Goal: Transaction & Acquisition: Purchase product/service

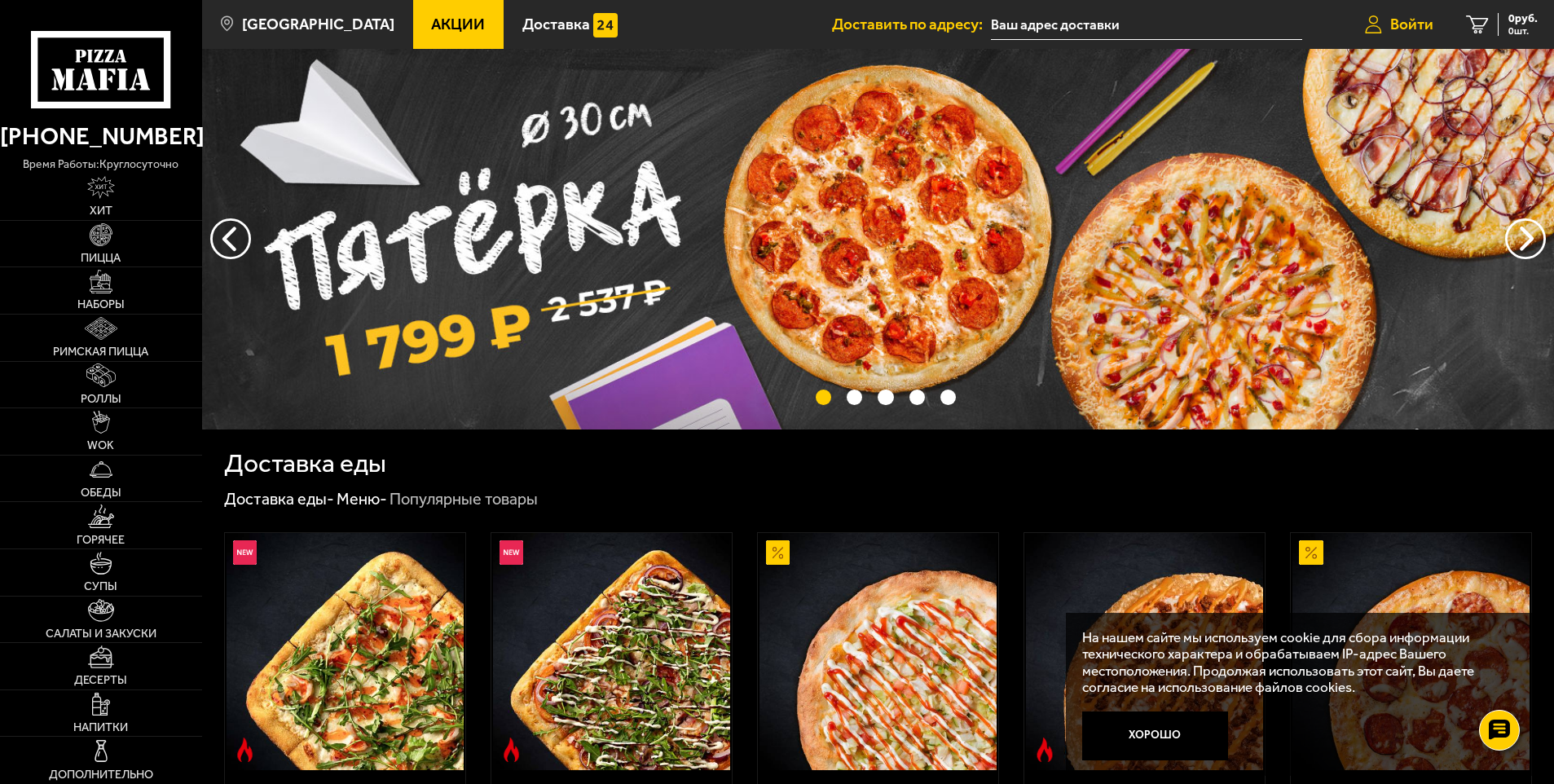
click at [1396, 26] on span "Войти" at bounding box center [1412, 24] width 43 height 15
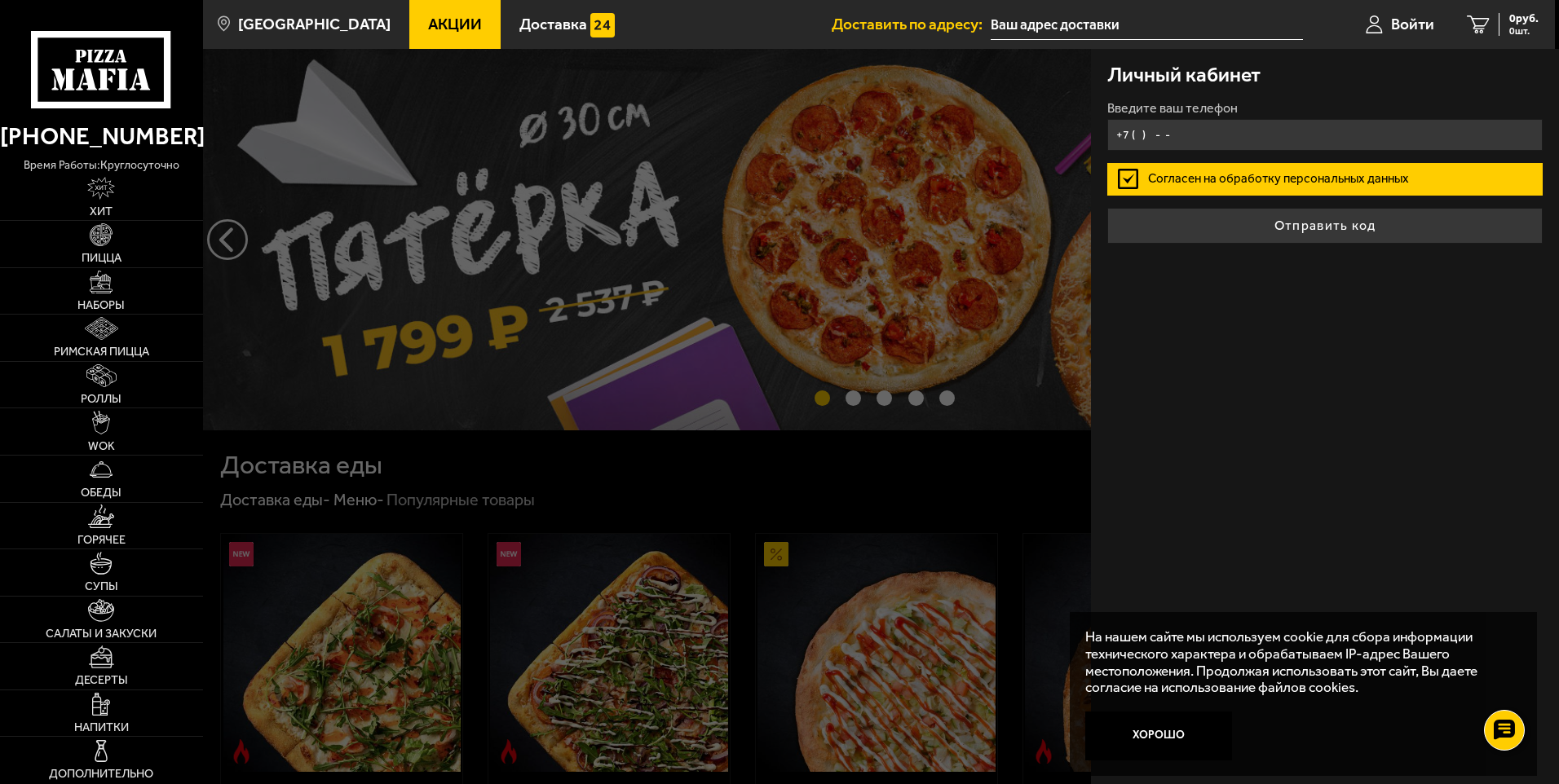
click at [1250, 128] on input "+7 ( ) - -" at bounding box center [1324, 135] width 435 height 32
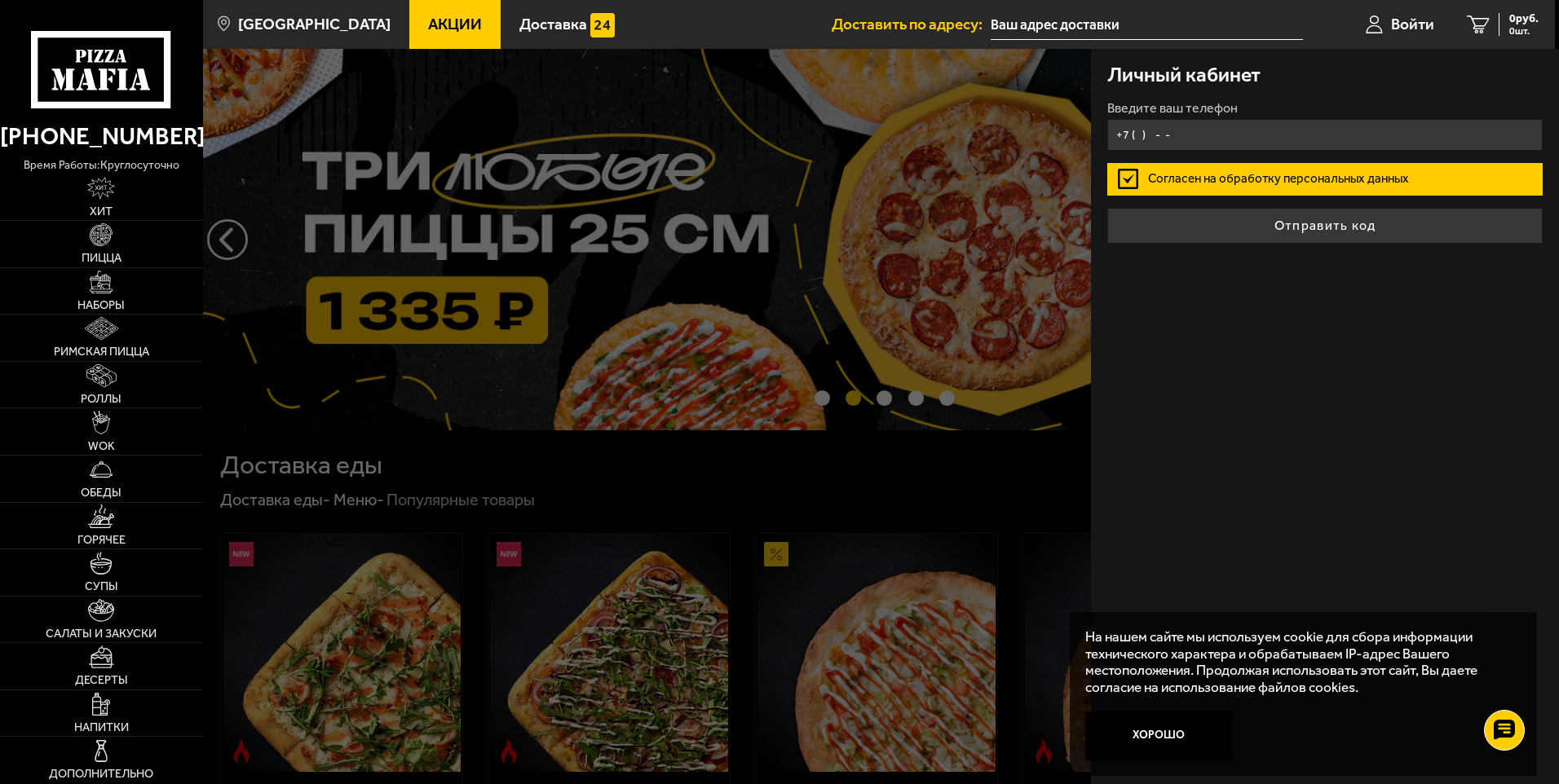
click at [1137, 132] on input "+7 ( ) - -" at bounding box center [1324, 135] width 435 height 32
click at [1140, 136] on input "+7 ( ) - -" at bounding box center [1324, 135] width 435 height 32
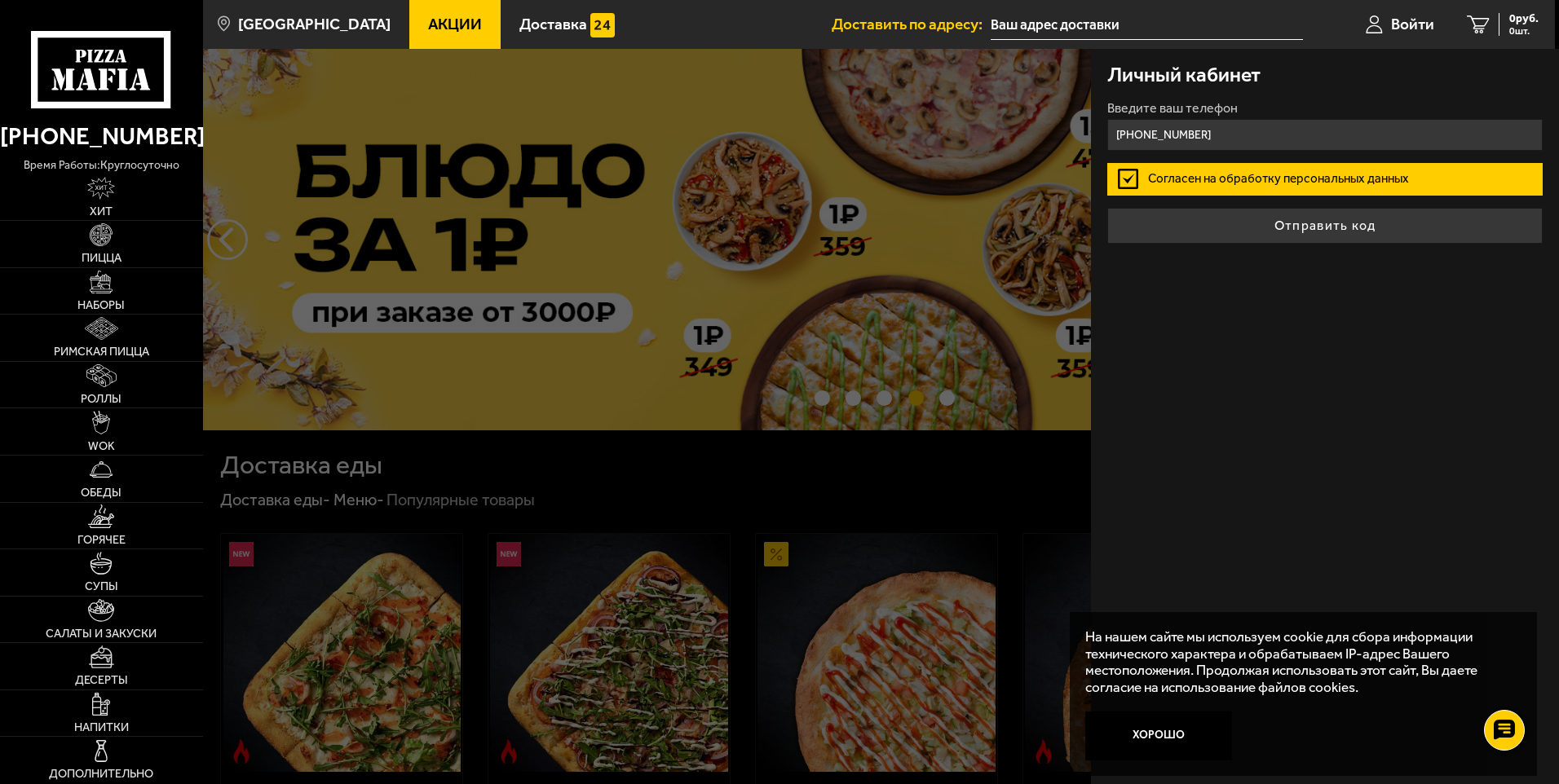
click at [1142, 133] on input "[PHONE_NUMBER]" at bounding box center [1324, 135] width 435 height 32
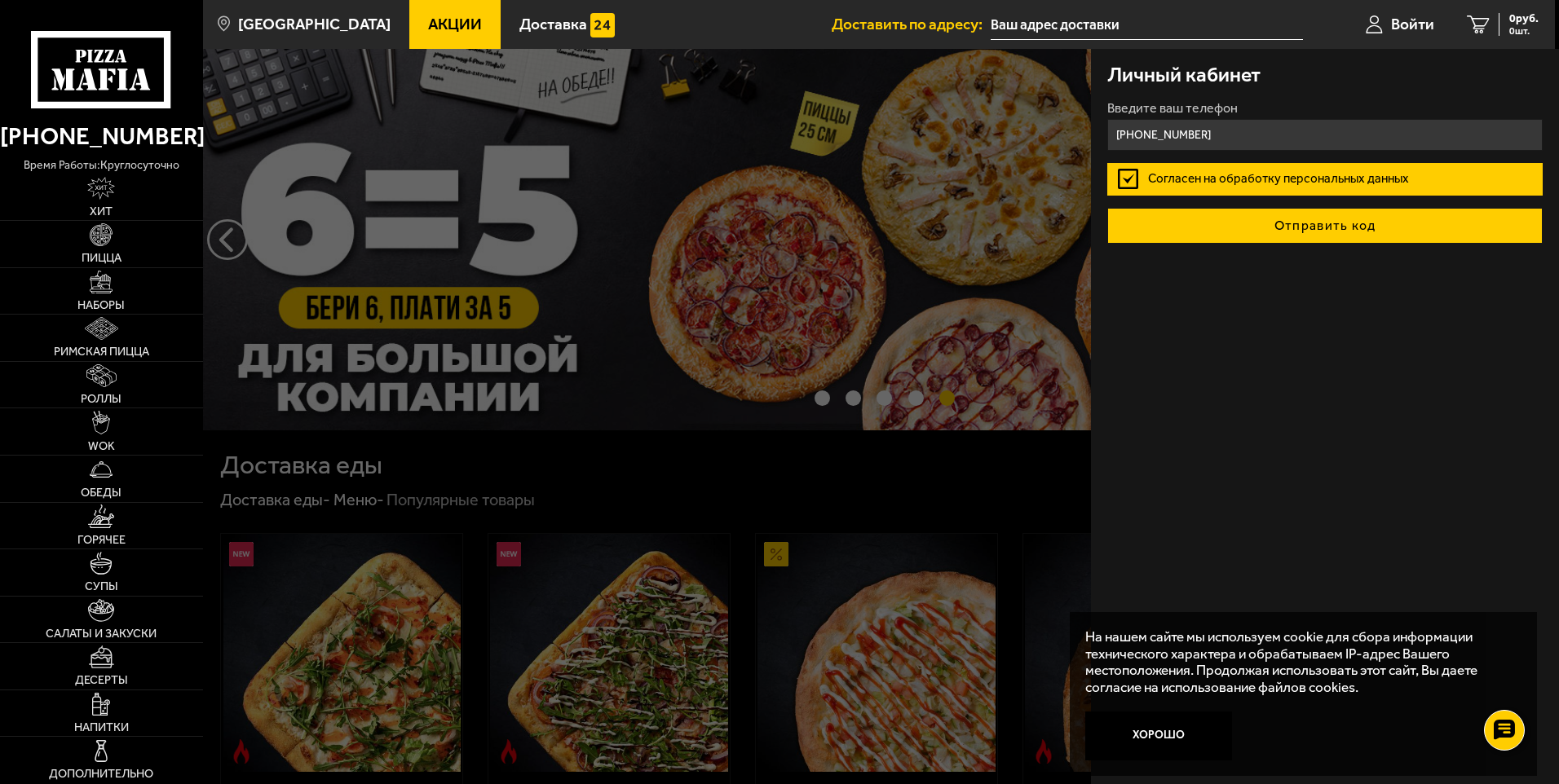
type input "[PHONE_NUMBER]"
click at [1266, 221] on button "Отправить код" at bounding box center [1324, 226] width 435 height 36
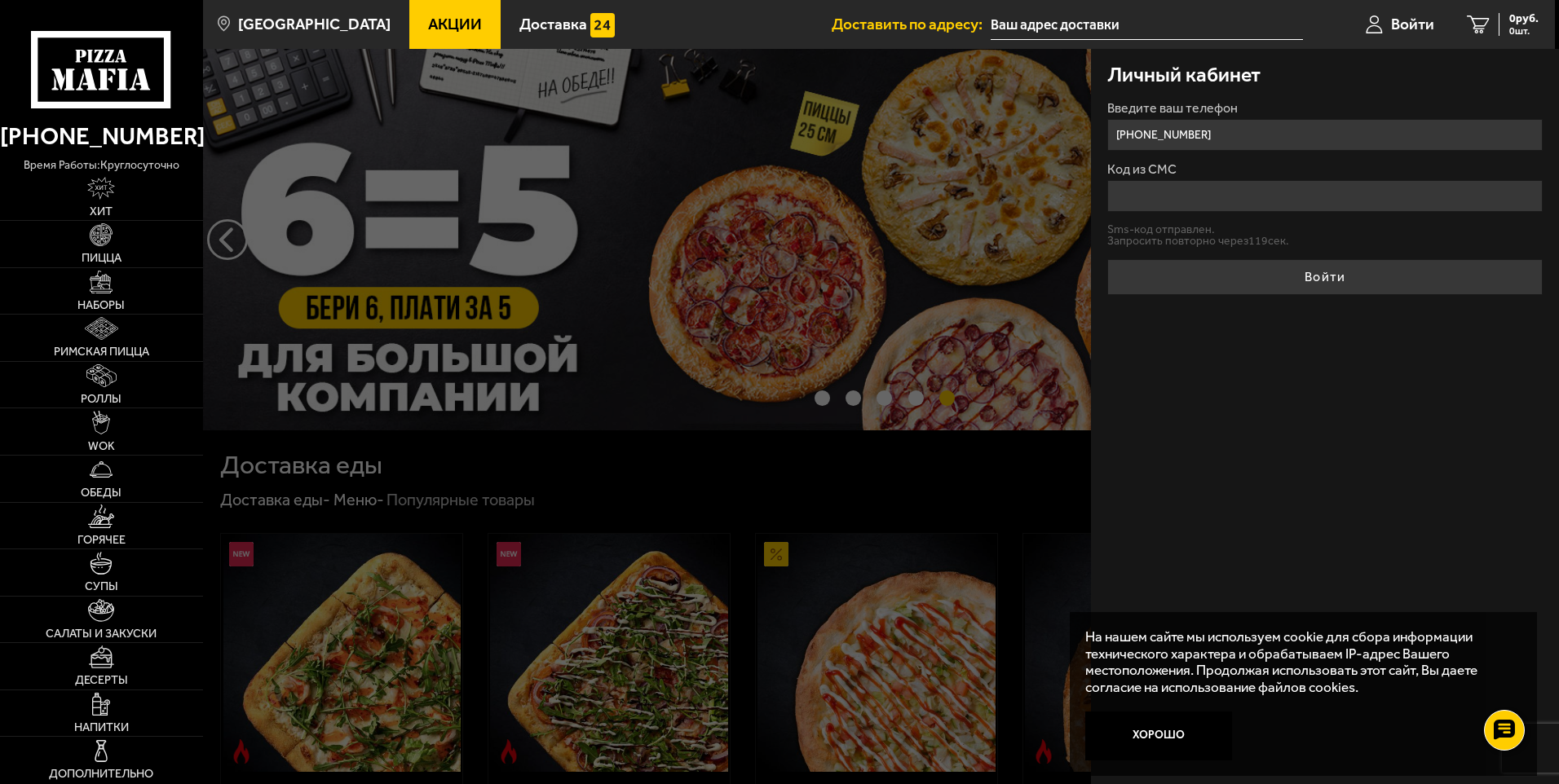
click at [1280, 200] on input "Код из СМС" at bounding box center [1324, 196] width 435 height 32
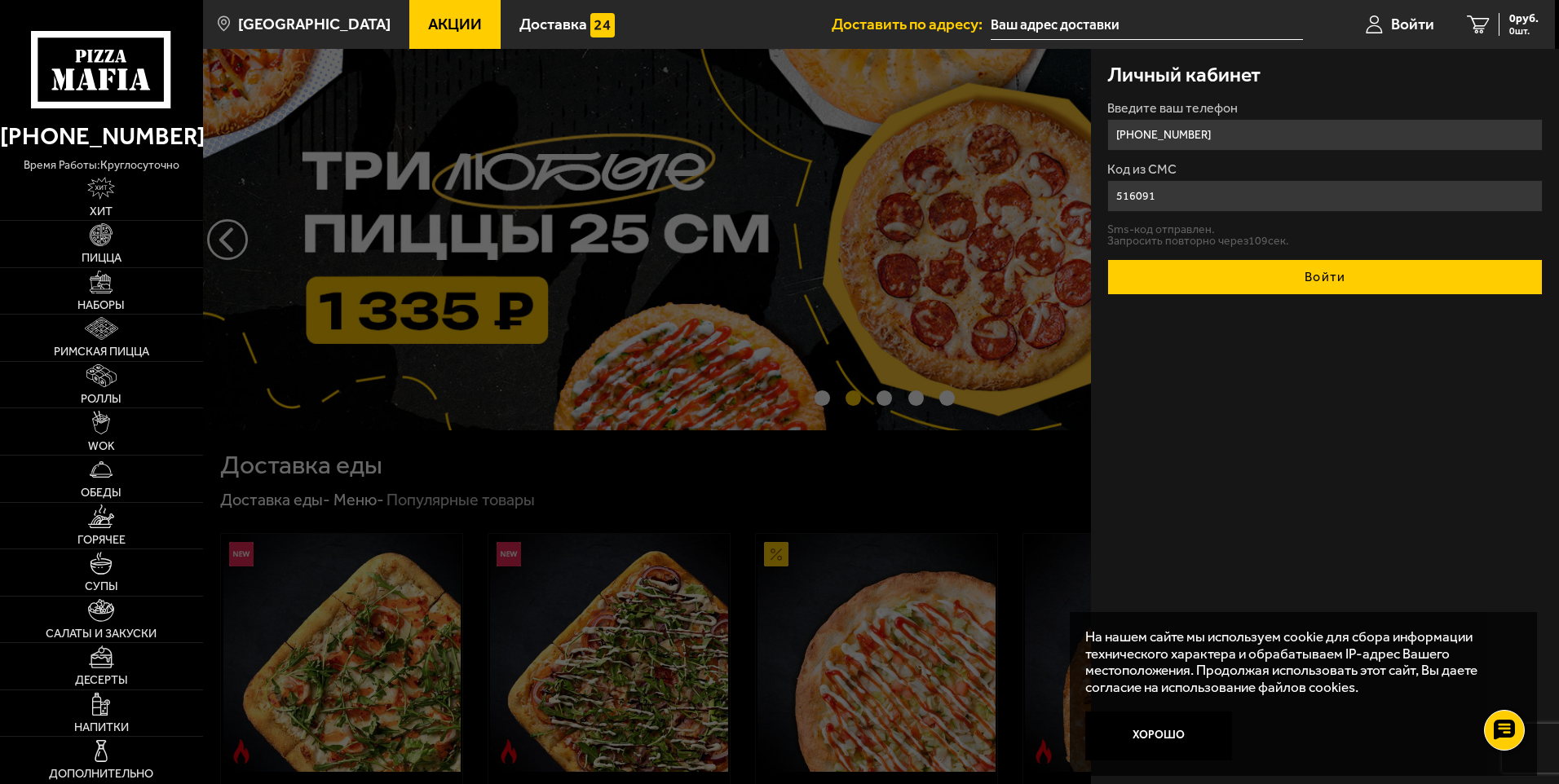
type input "516091"
click at [1268, 273] on button "Войти" at bounding box center [1324, 277] width 435 height 36
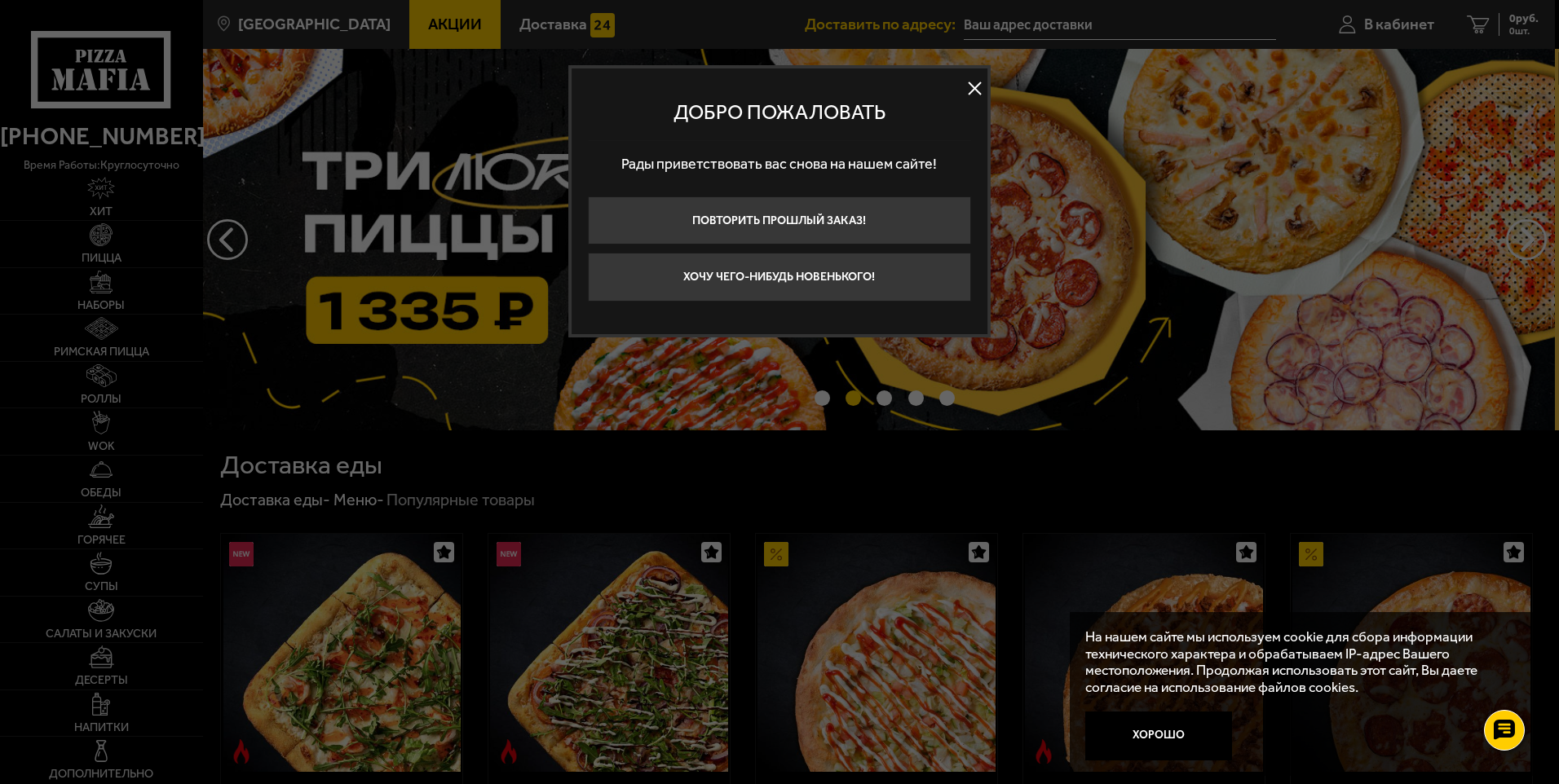
click at [978, 91] on button at bounding box center [975, 88] width 24 height 24
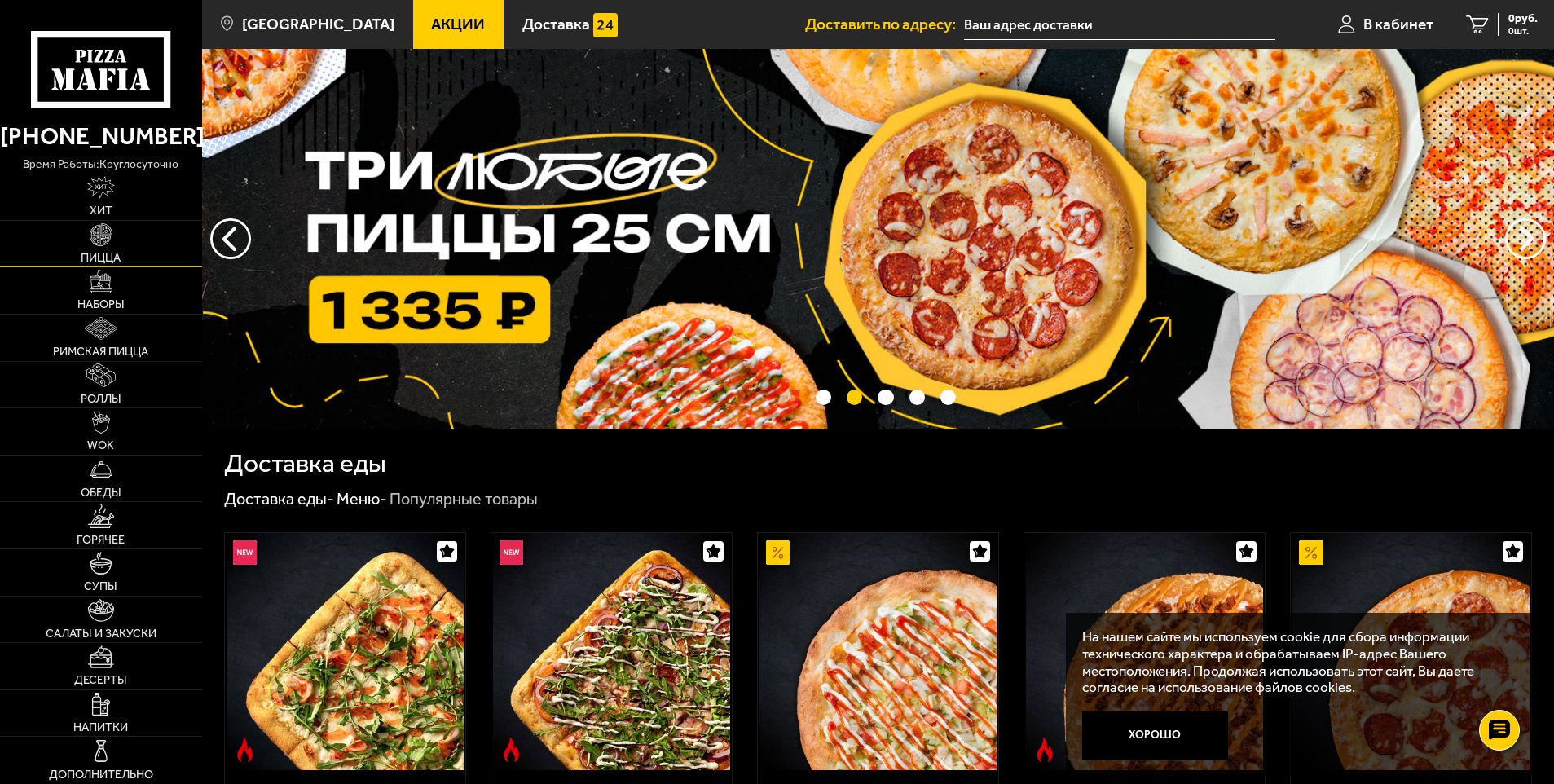
click at [137, 240] on link "Пицца" at bounding box center [101, 243] width 202 height 46
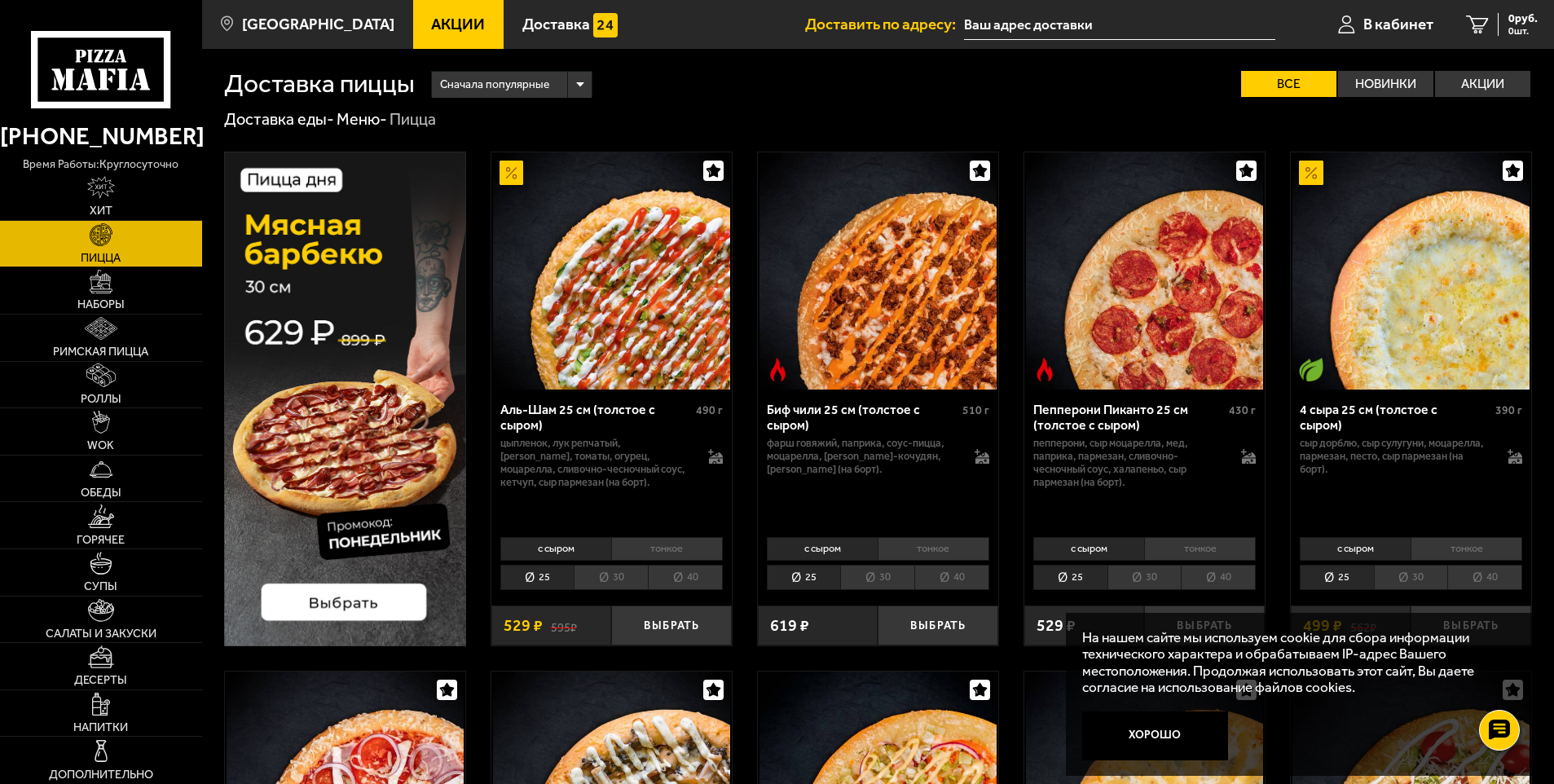
click at [689, 539] on li "тонкое" at bounding box center [667, 548] width 112 height 23
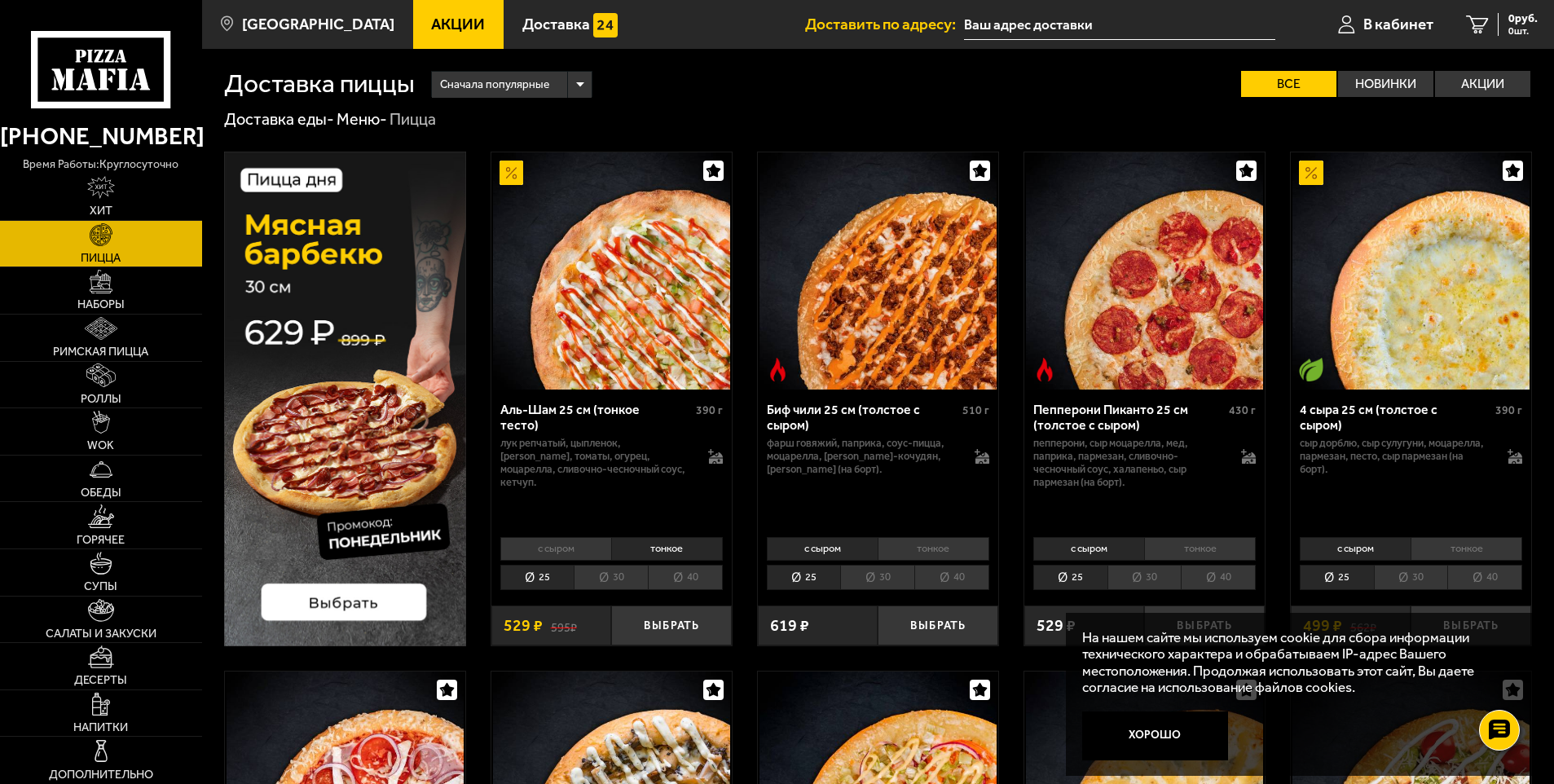
click at [696, 572] on li "40" at bounding box center [685, 577] width 75 height 25
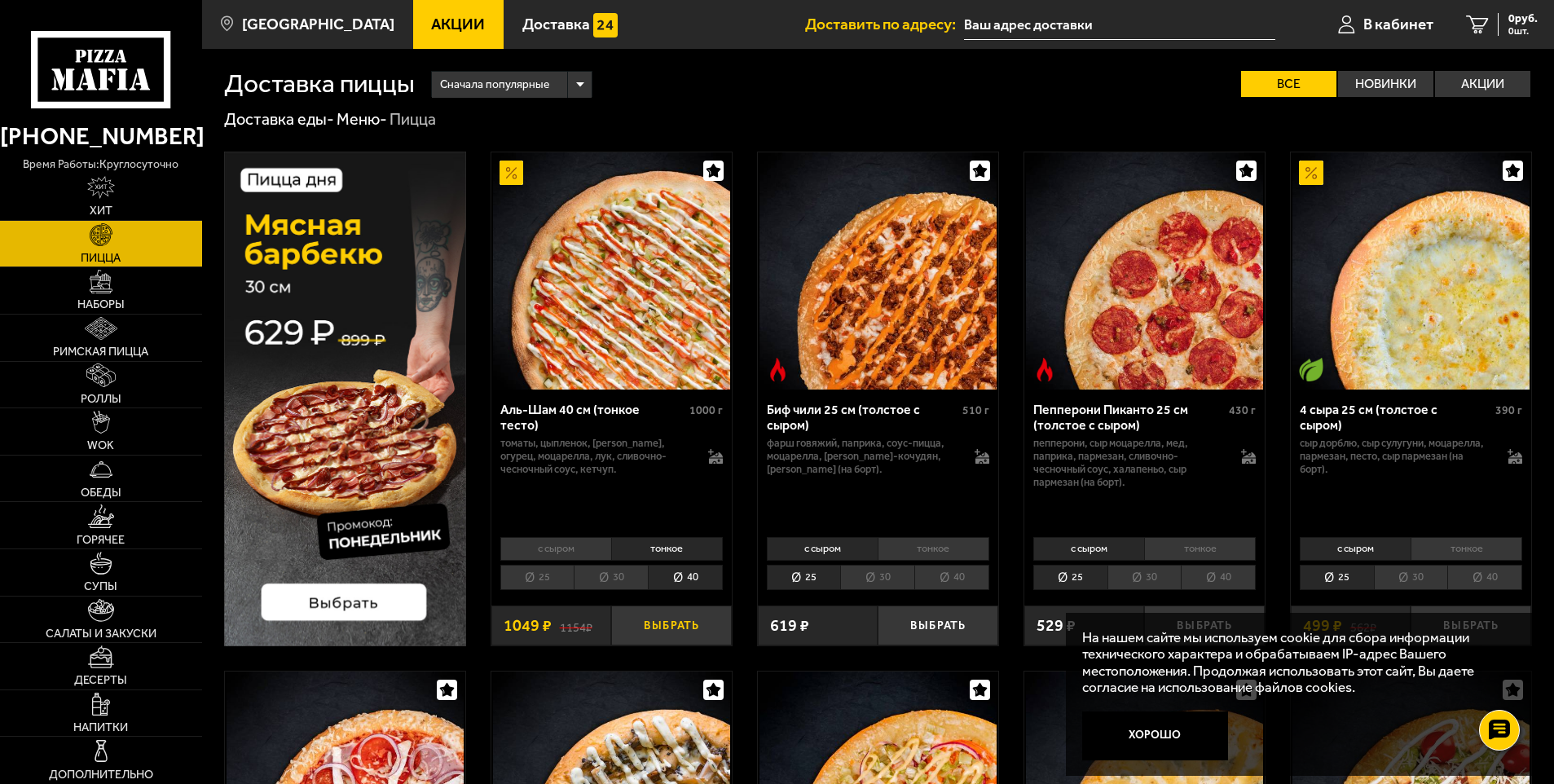
click at [679, 621] on button "Выбрать" at bounding box center [671, 625] width 120 height 39
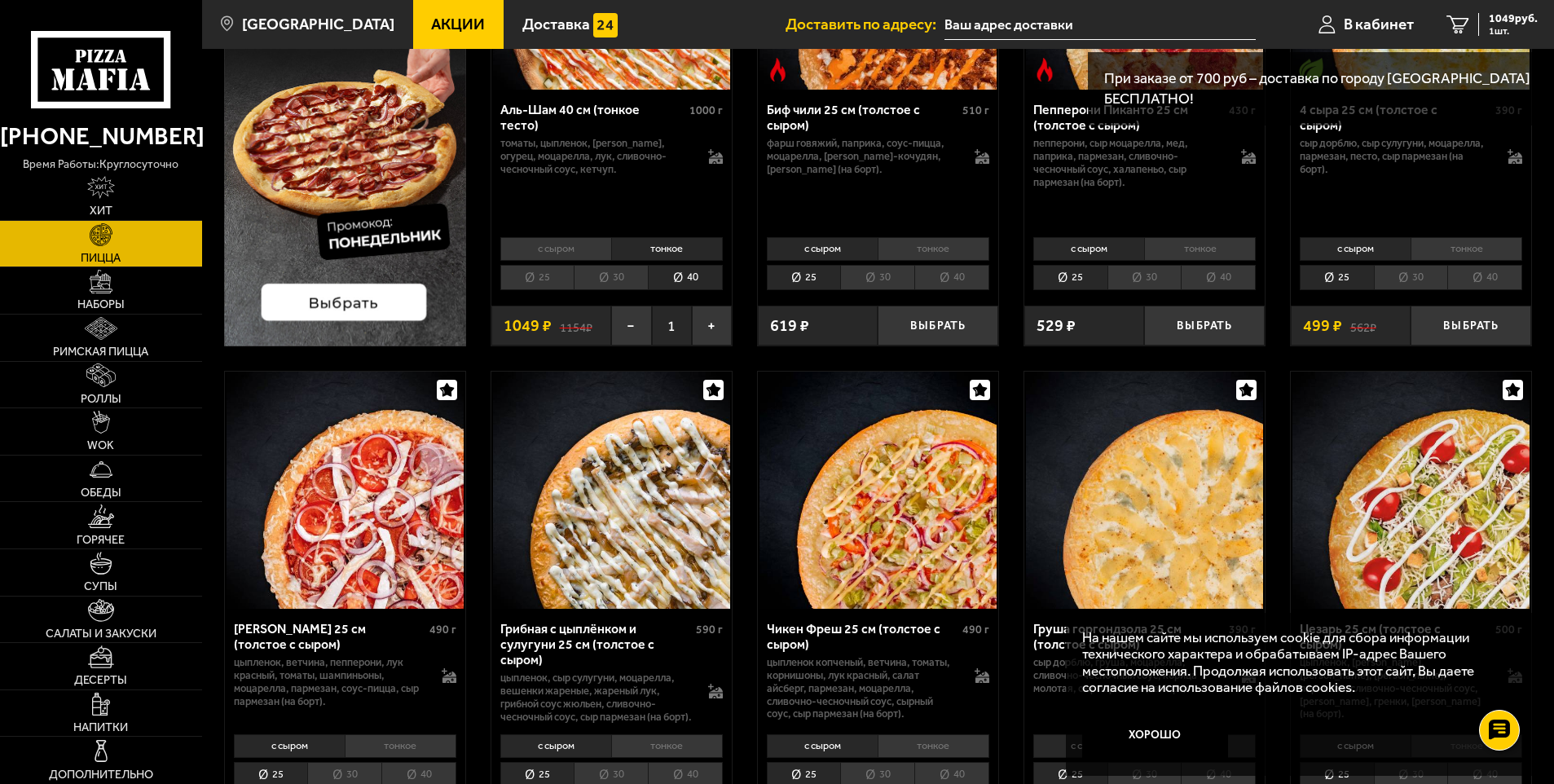
scroll to position [326, 0]
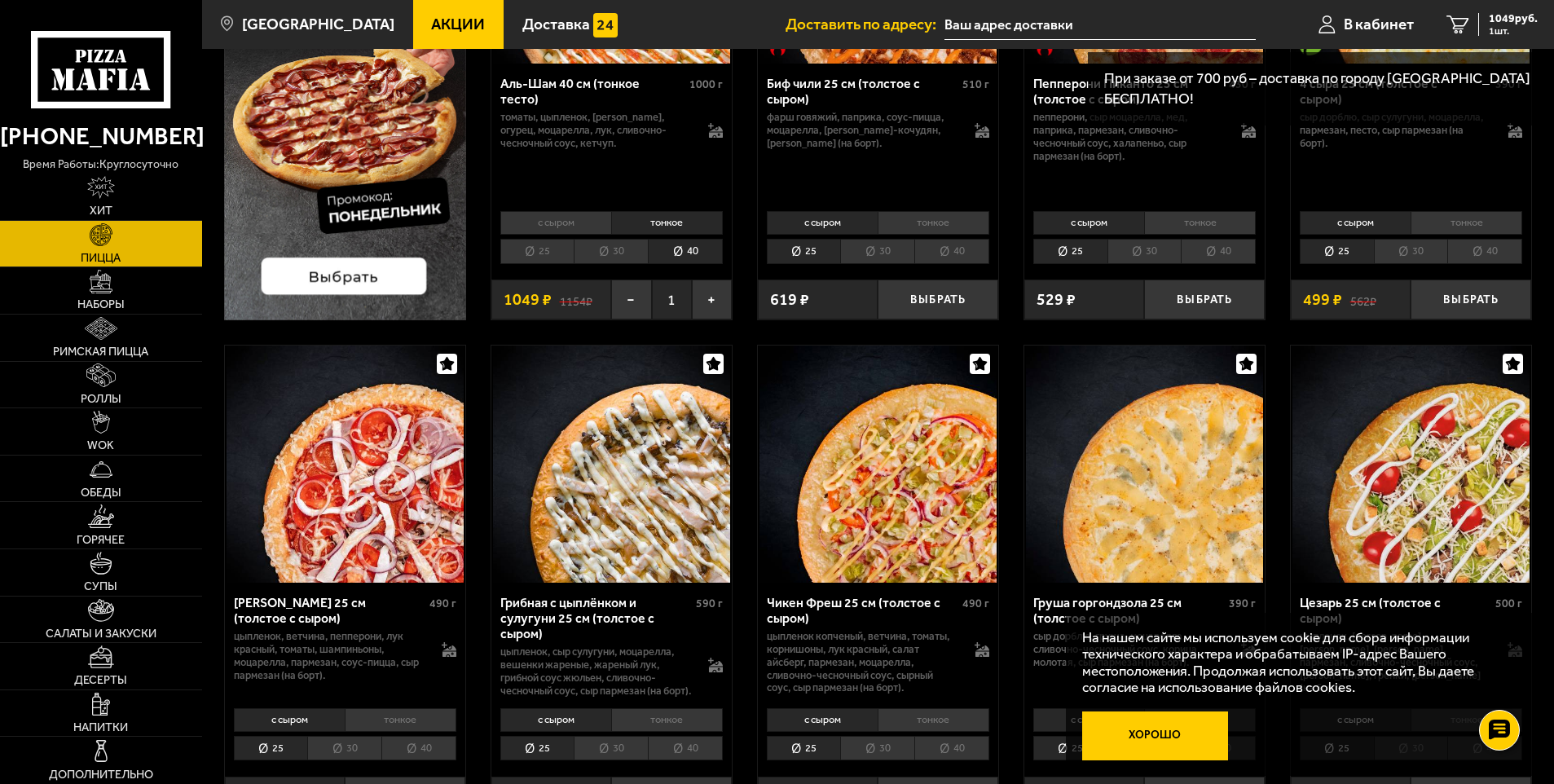
click at [1171, 737] on button "Хорошо" at bounding box center [1154, 736] width 146 height 49
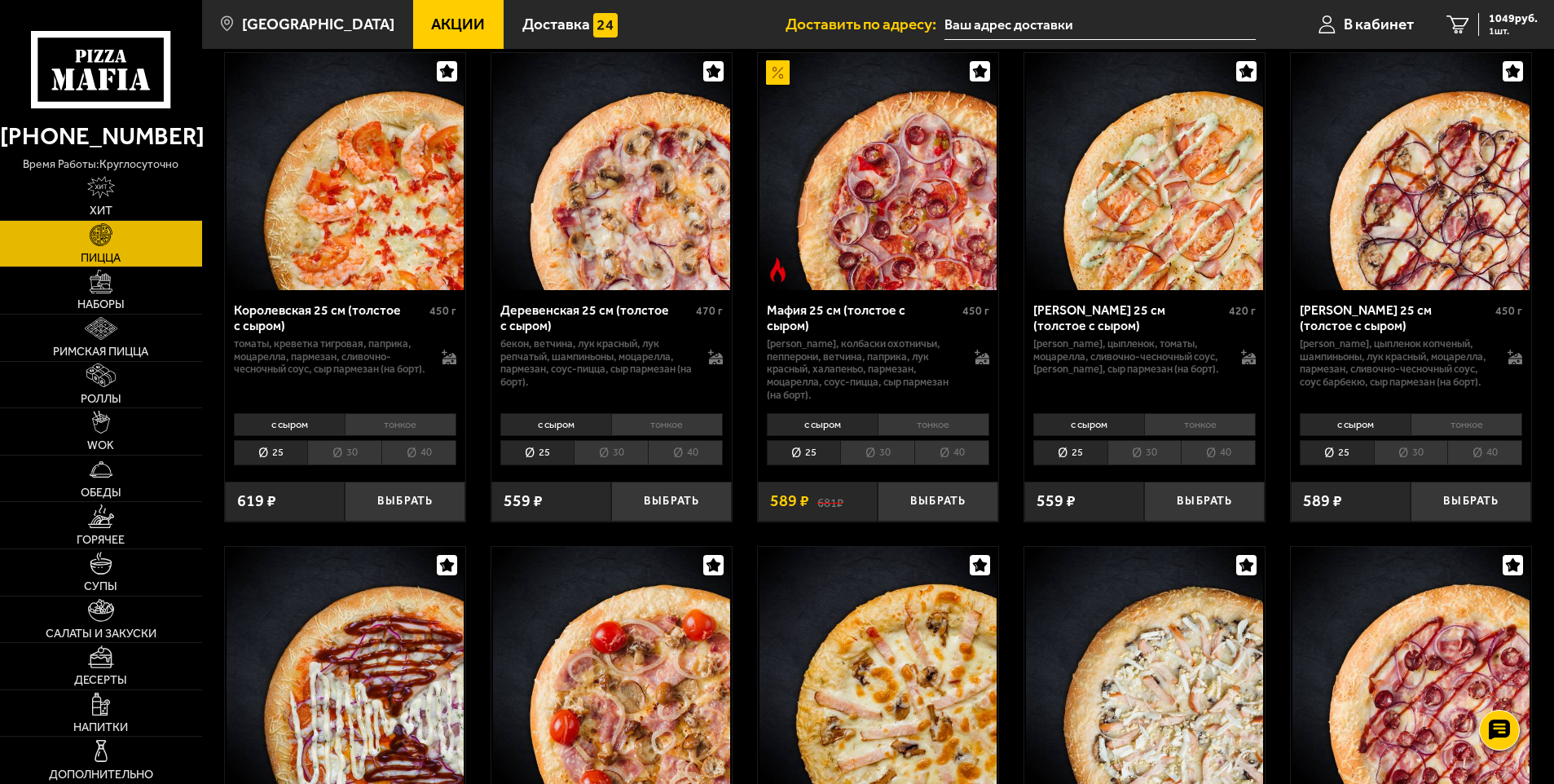
scroll to position [1548, 0]
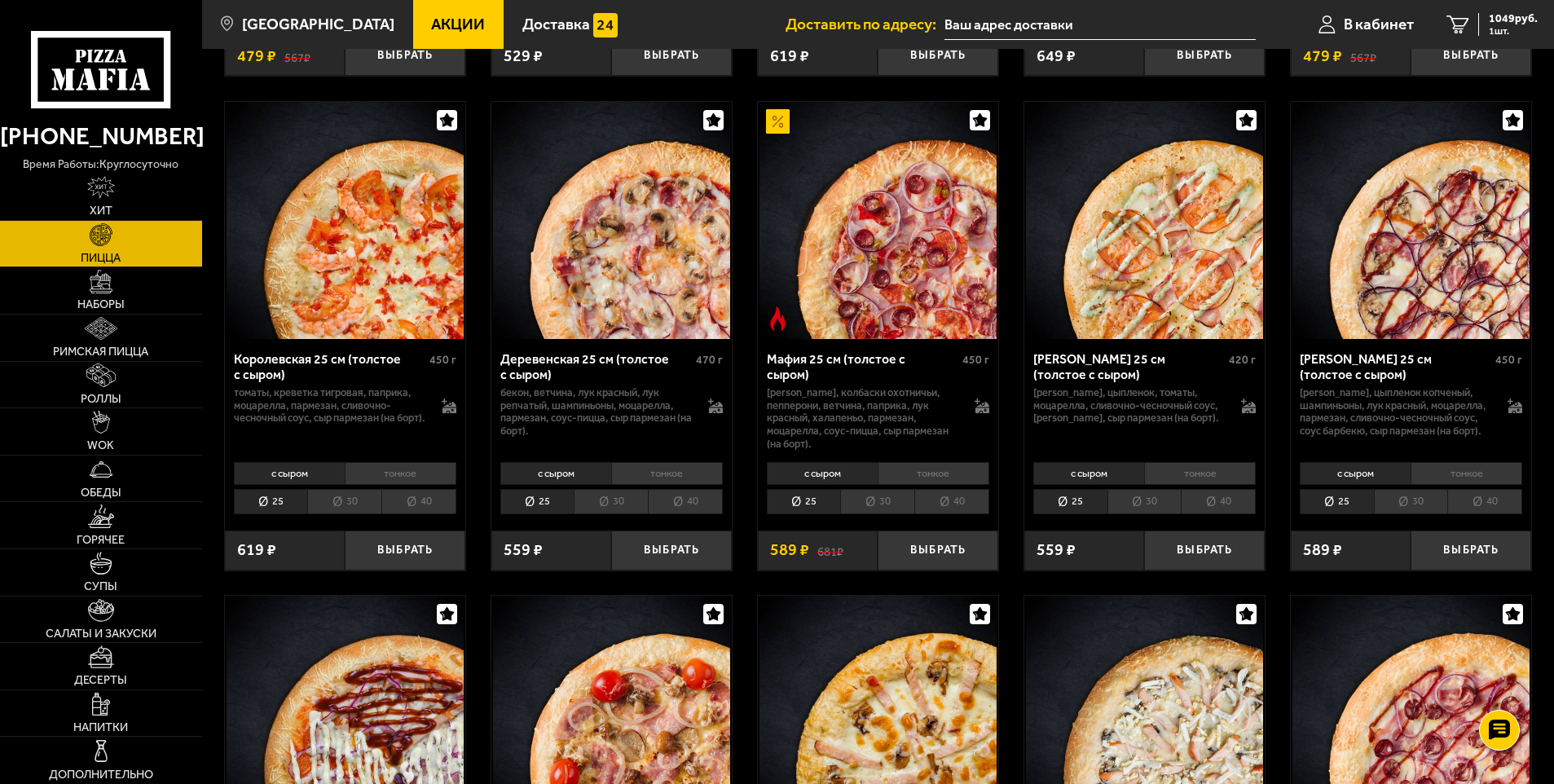
click at [895, 292] on img at bounding box center [878, 220] width 237 height 237
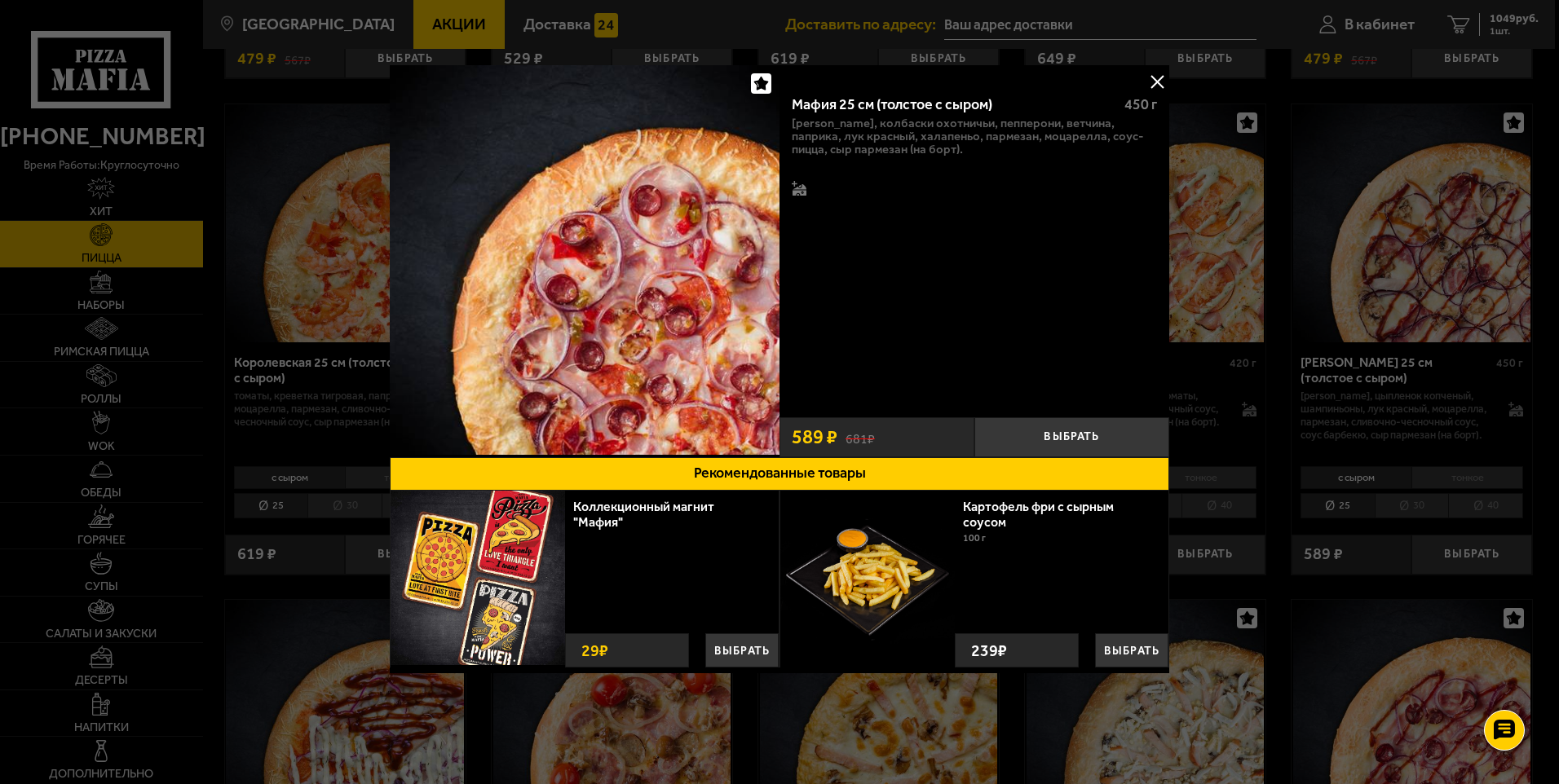
click at [1160, 80] on button at bounding box center [1157, 82] width 24 height 24
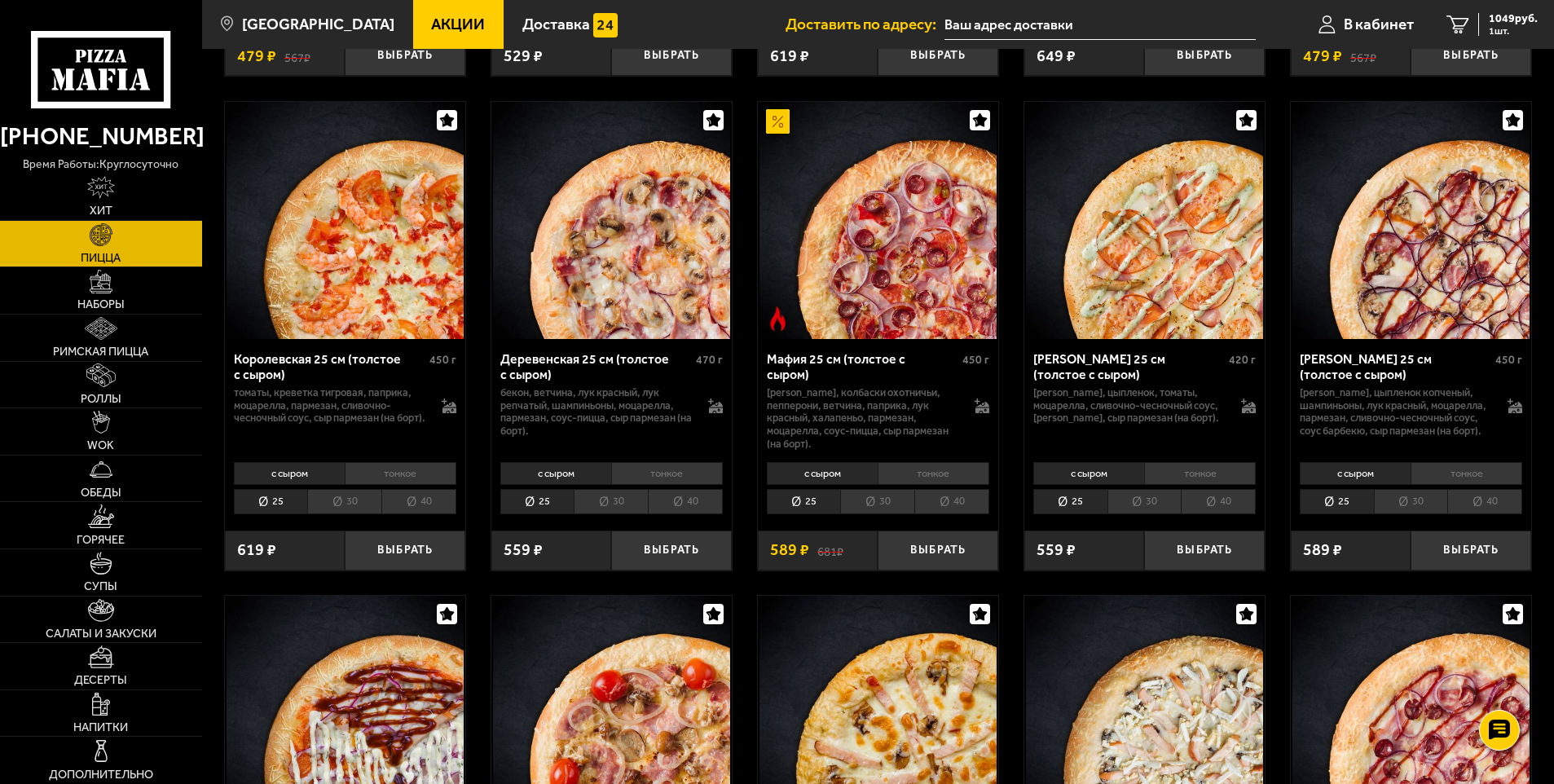
click at [959, 485] on li "тонкое" at bounding box center [934, 474] width 112 height 23
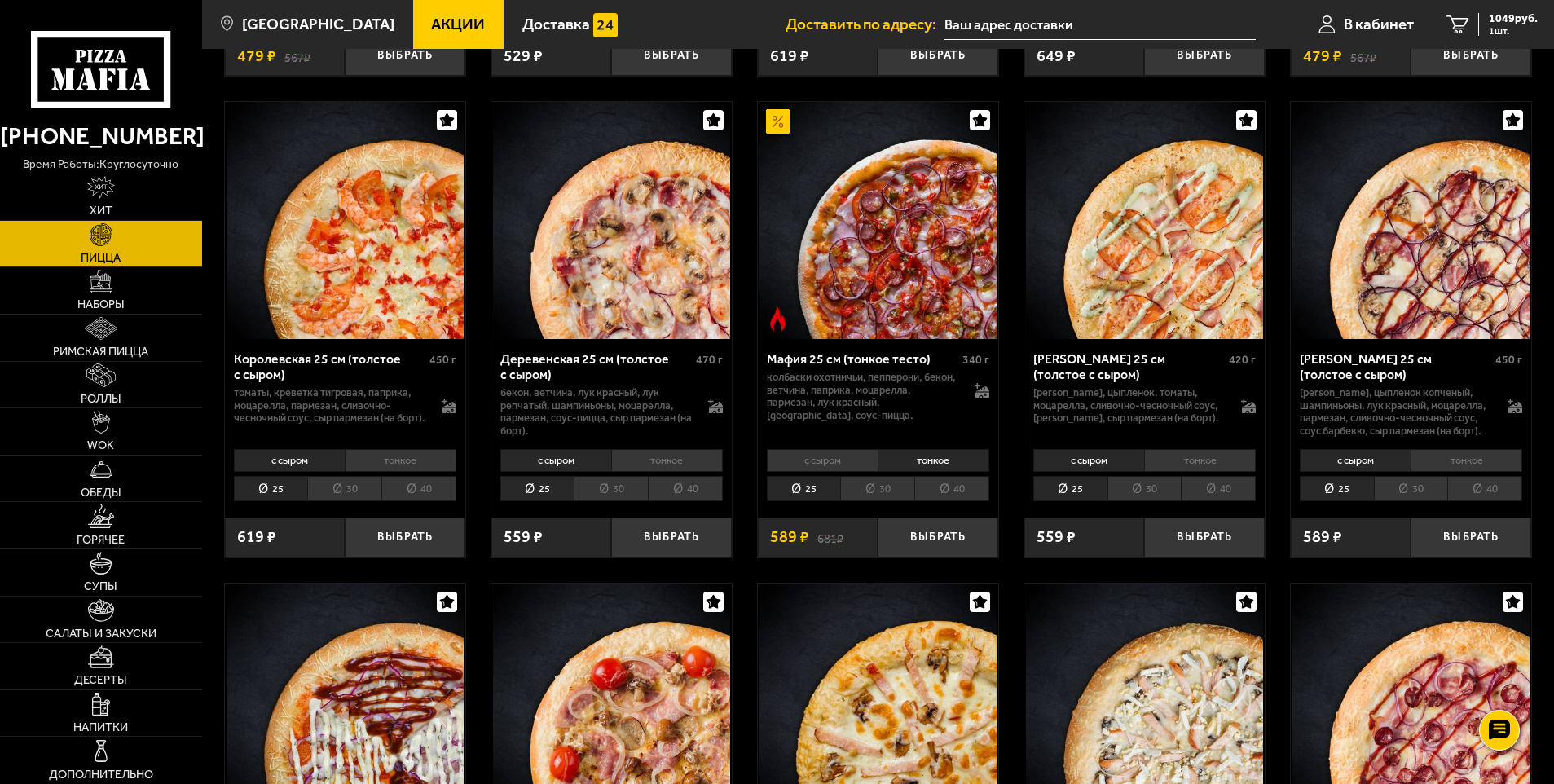
click at [964, 501] on li "40" at bounding box center [952, 488] width 75 height 25
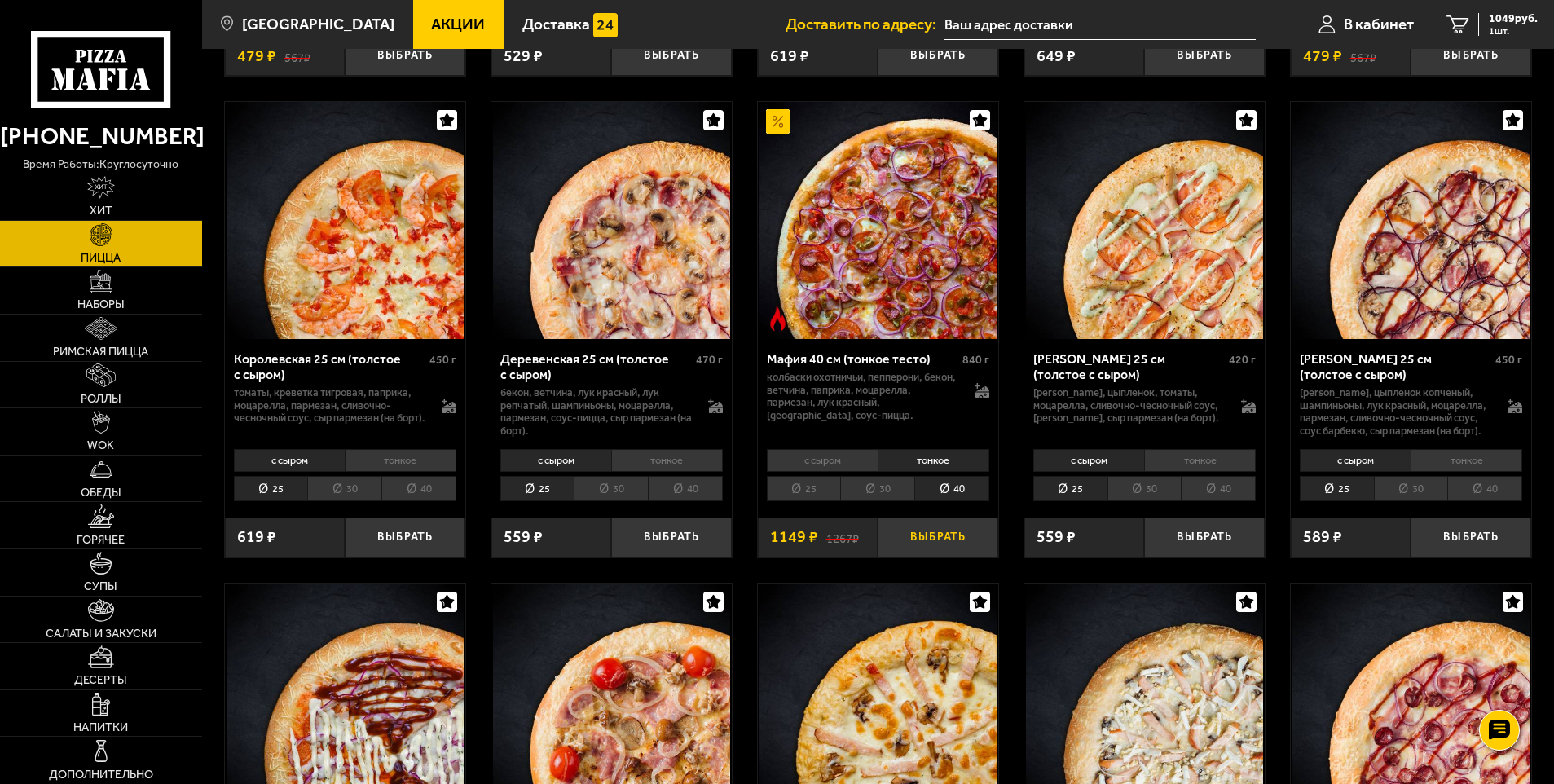
click at [965, 557] on button "Выбрать" at bounding box center [938, 538] width 120 height 39
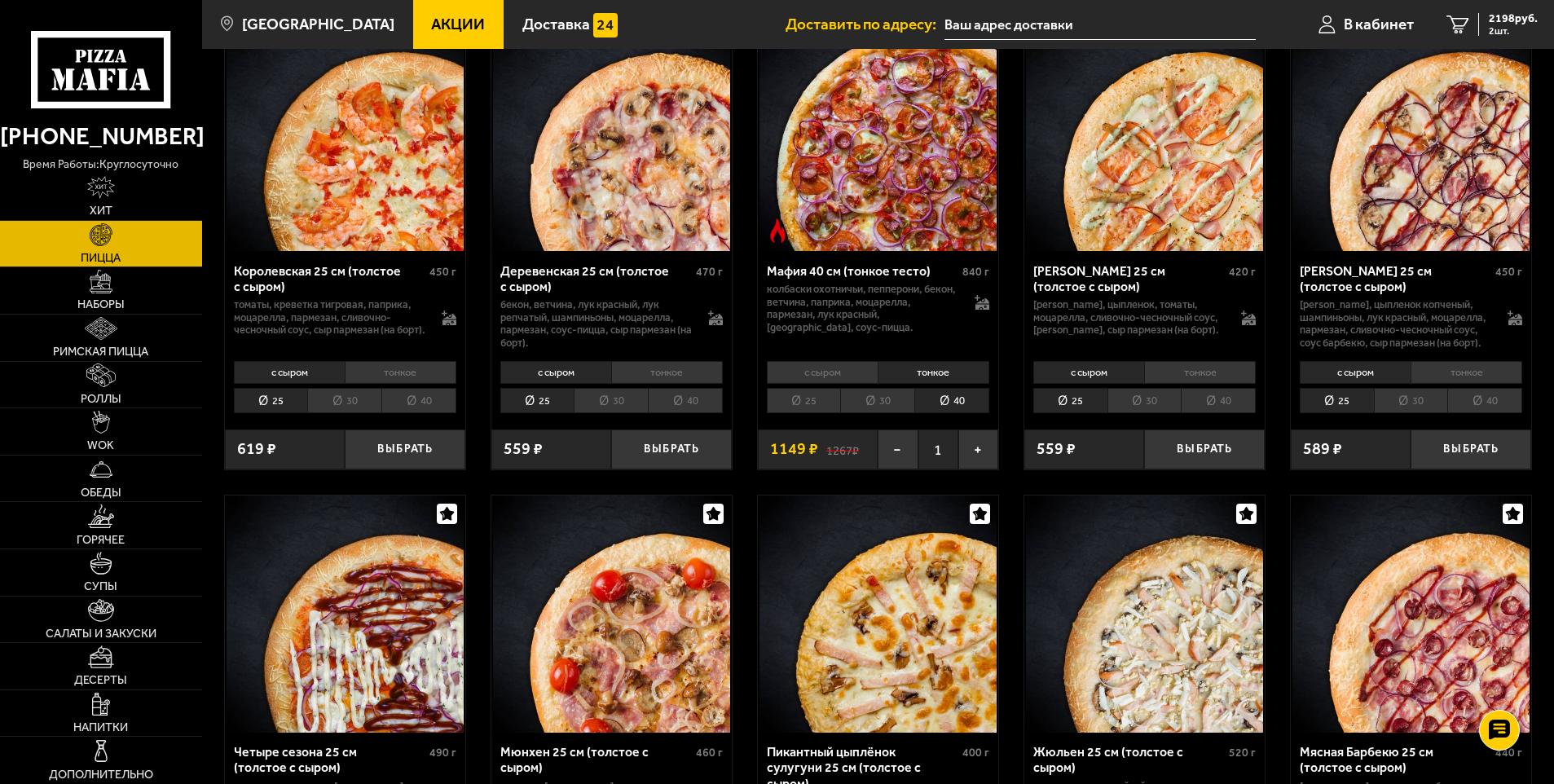
scroll to position [1630, 0]
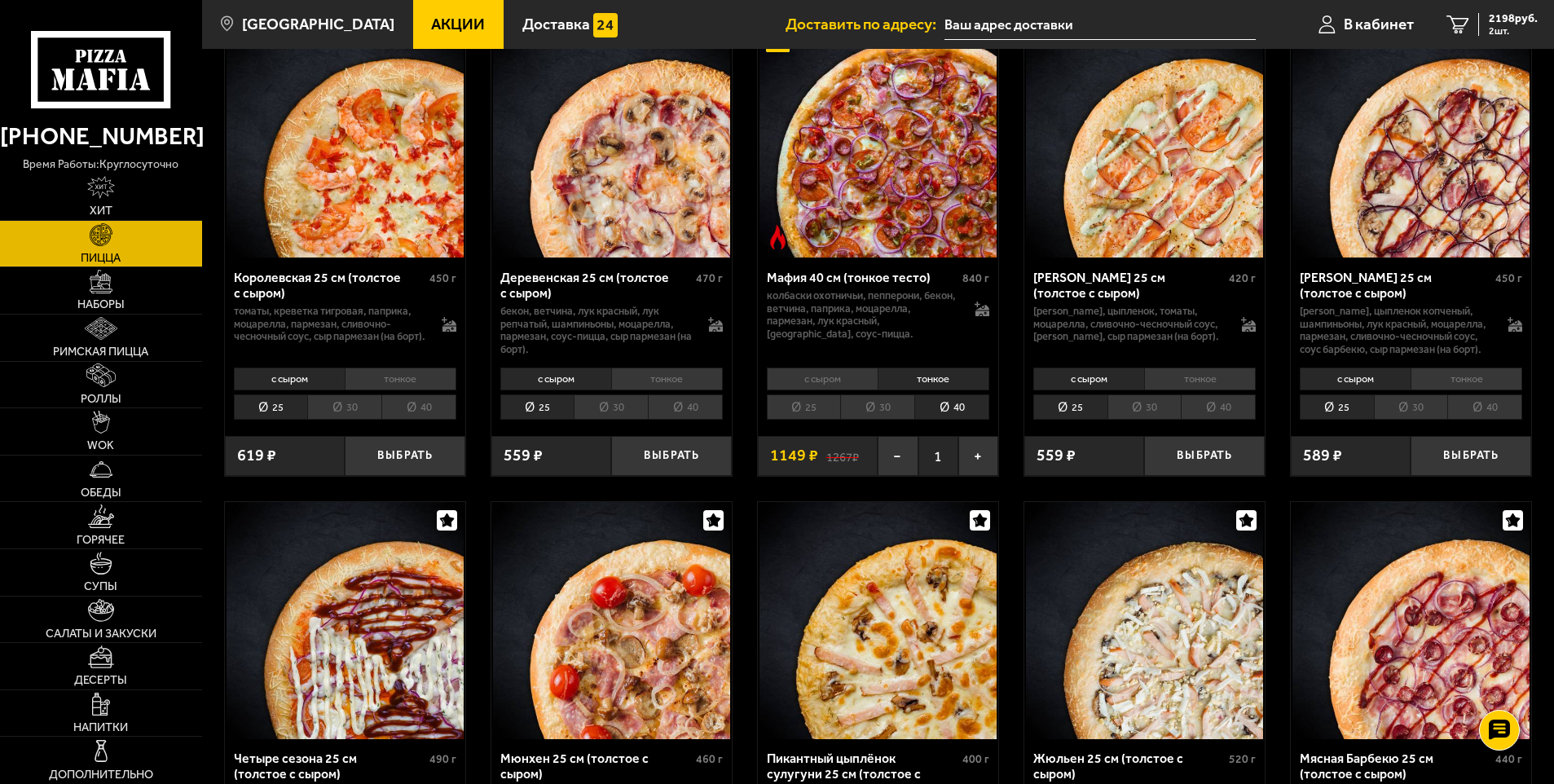
click at [1196, 390] on li "тонкое" at bounding box center [1200, 379] width 112 height 23
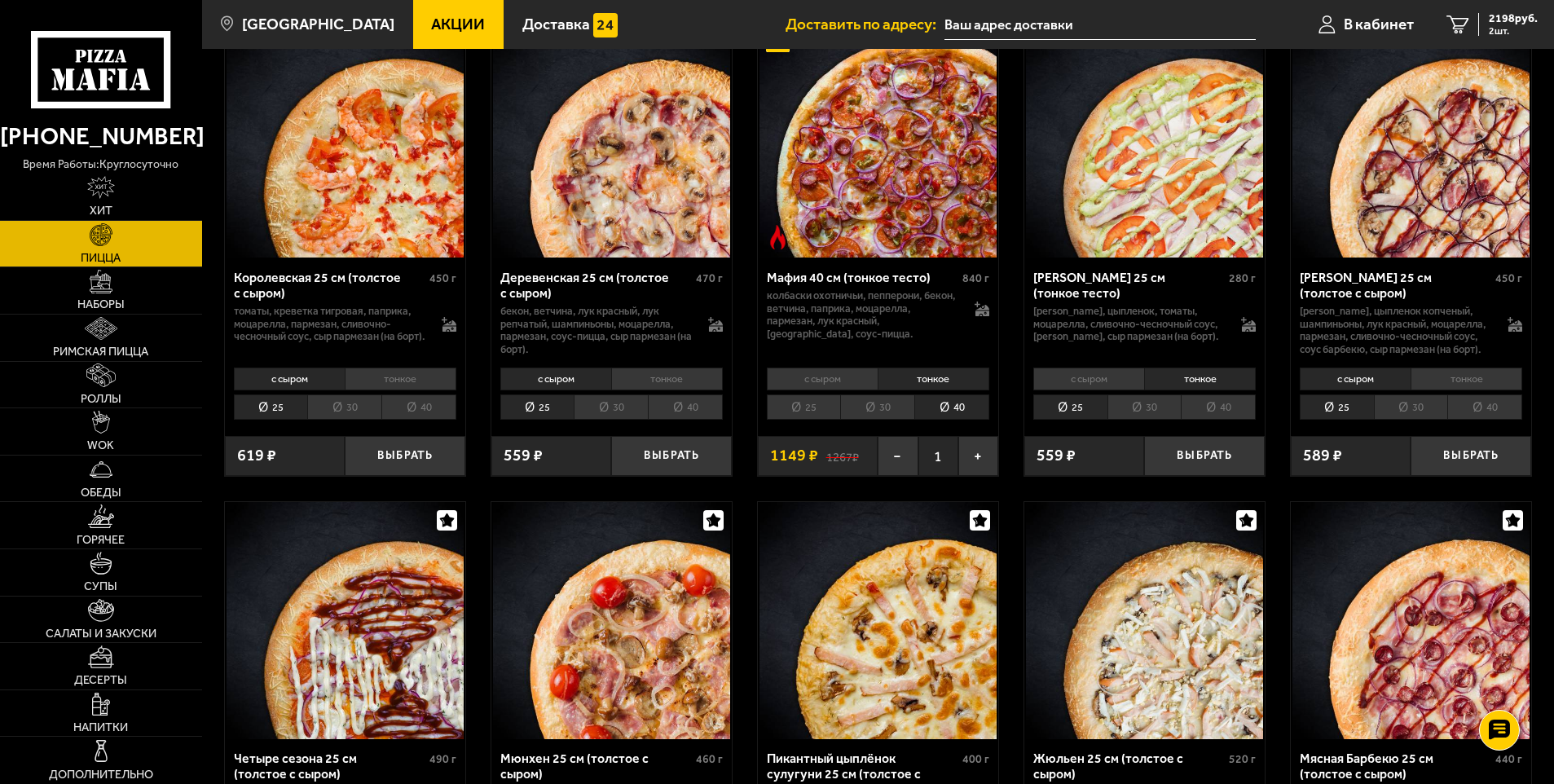
click at [1213, 419] on li "40" at bounding box center [1218, 407] width 75 height 25
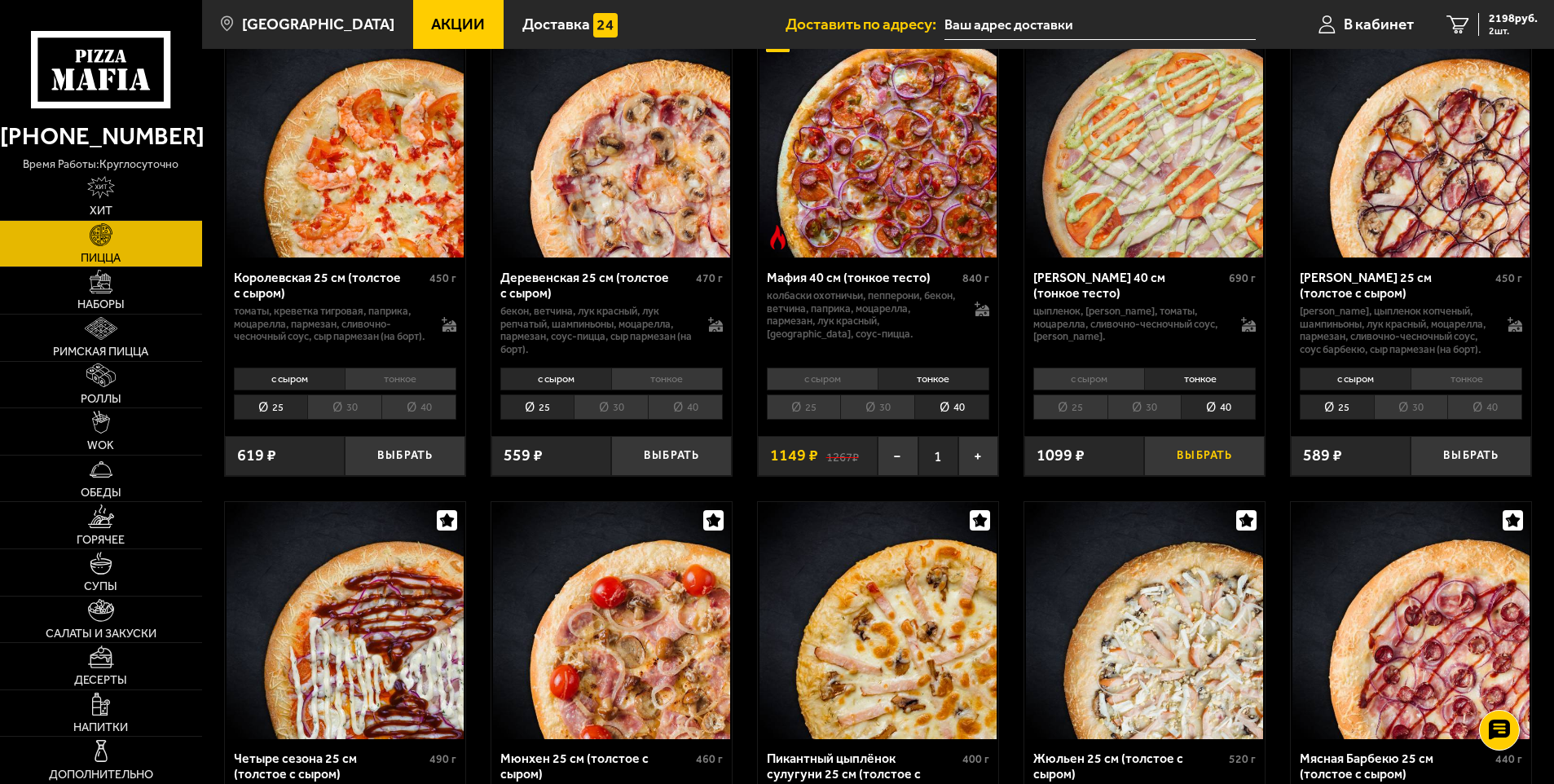
click at [1203, 476] on button "Выбрать" at bounding box center [1204, 456] width 120 height 39
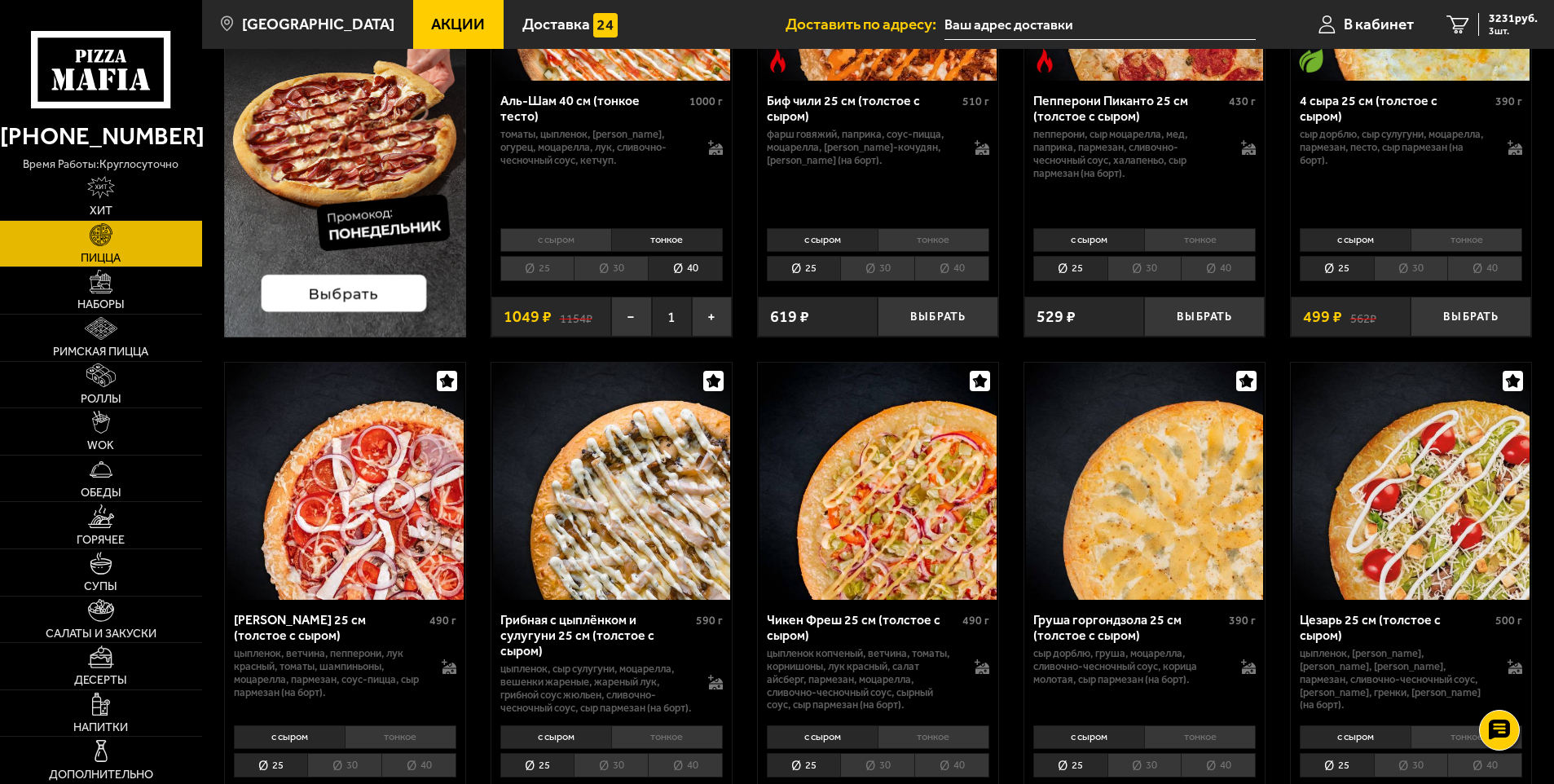
scroll to position [0, 0]
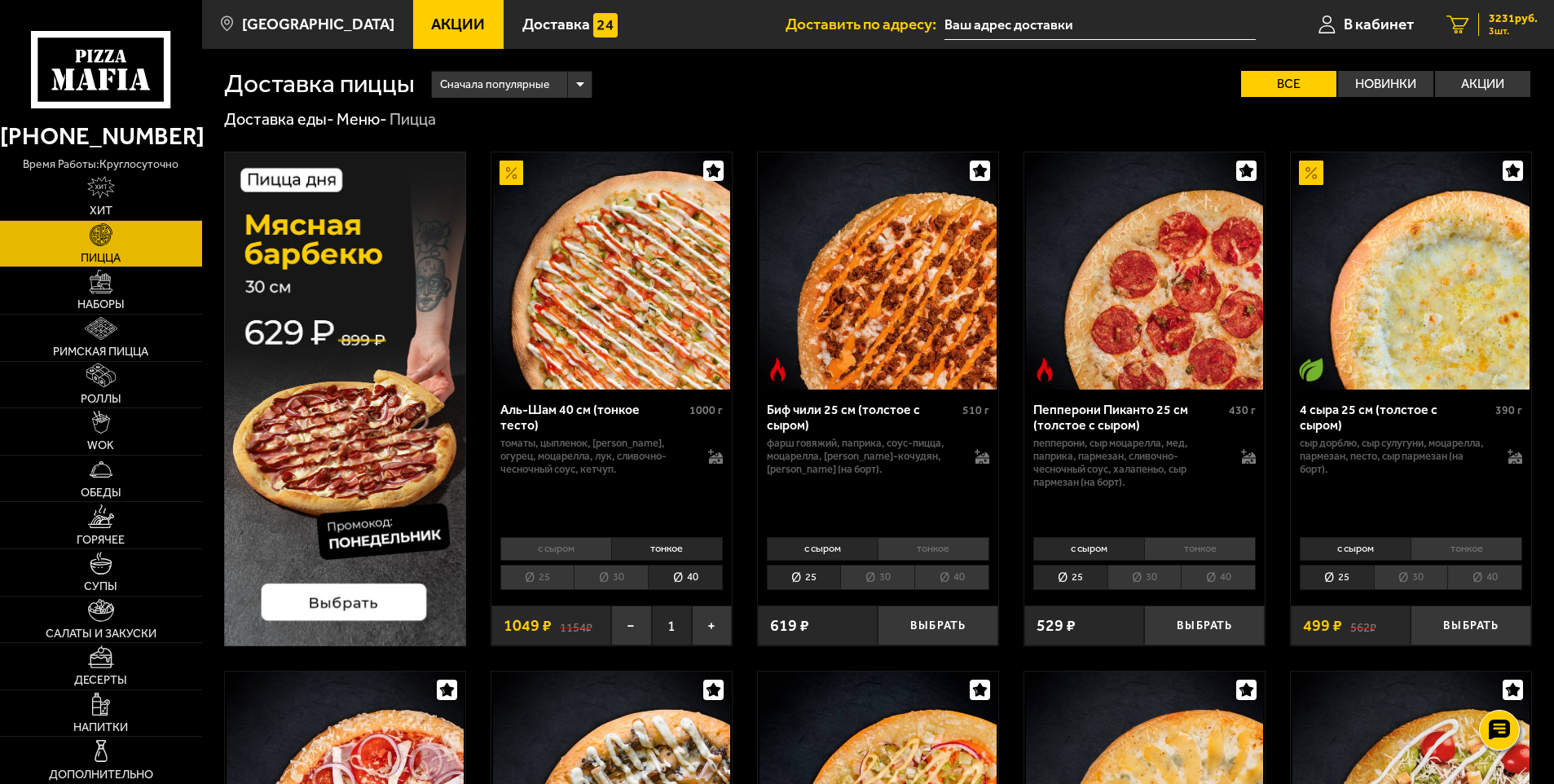
click at [1497, 17] on span "3231 руб." at bounding box center [1514, 19] width 49 height 11
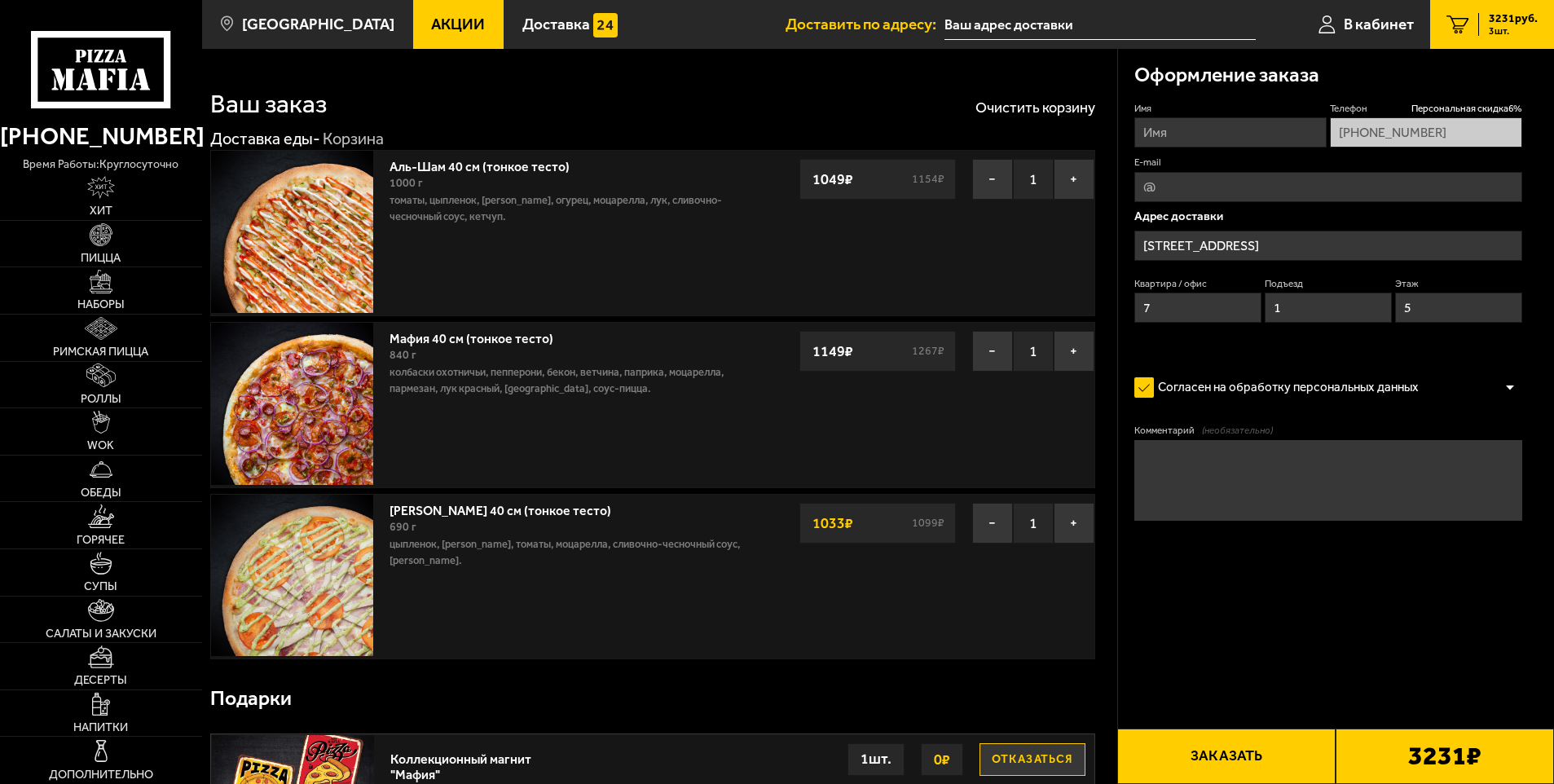
type input "[STREET_ADDRESS]"
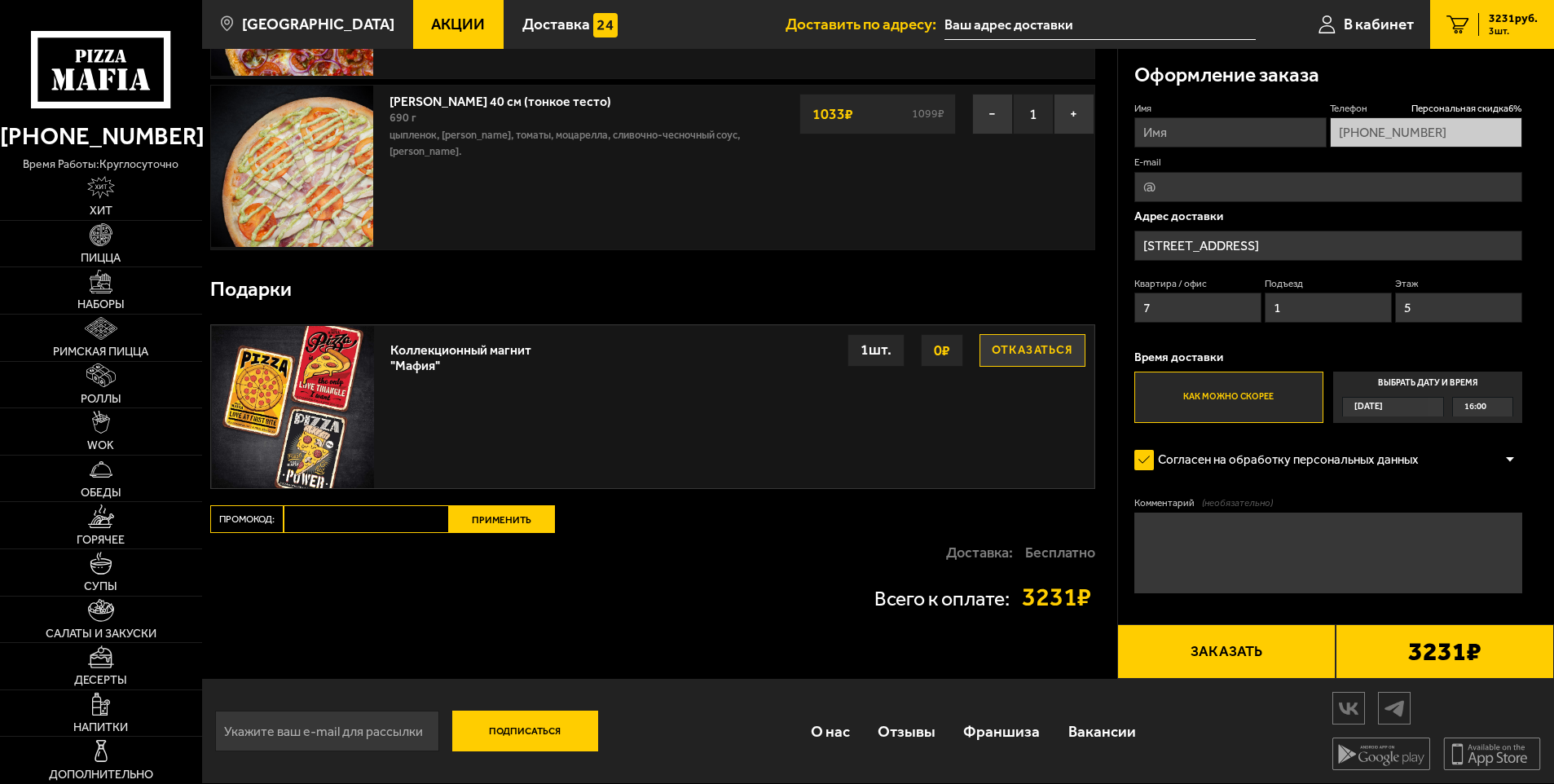
scroll to position [412, 0]
click at [361, 528] on input "Промокод:" at bounding box center [367, 519] width 165 height 27
type input "[DATE]"
click at [494, 506] on button "Применить" at bounding box center [502, 519] width 106 height 27
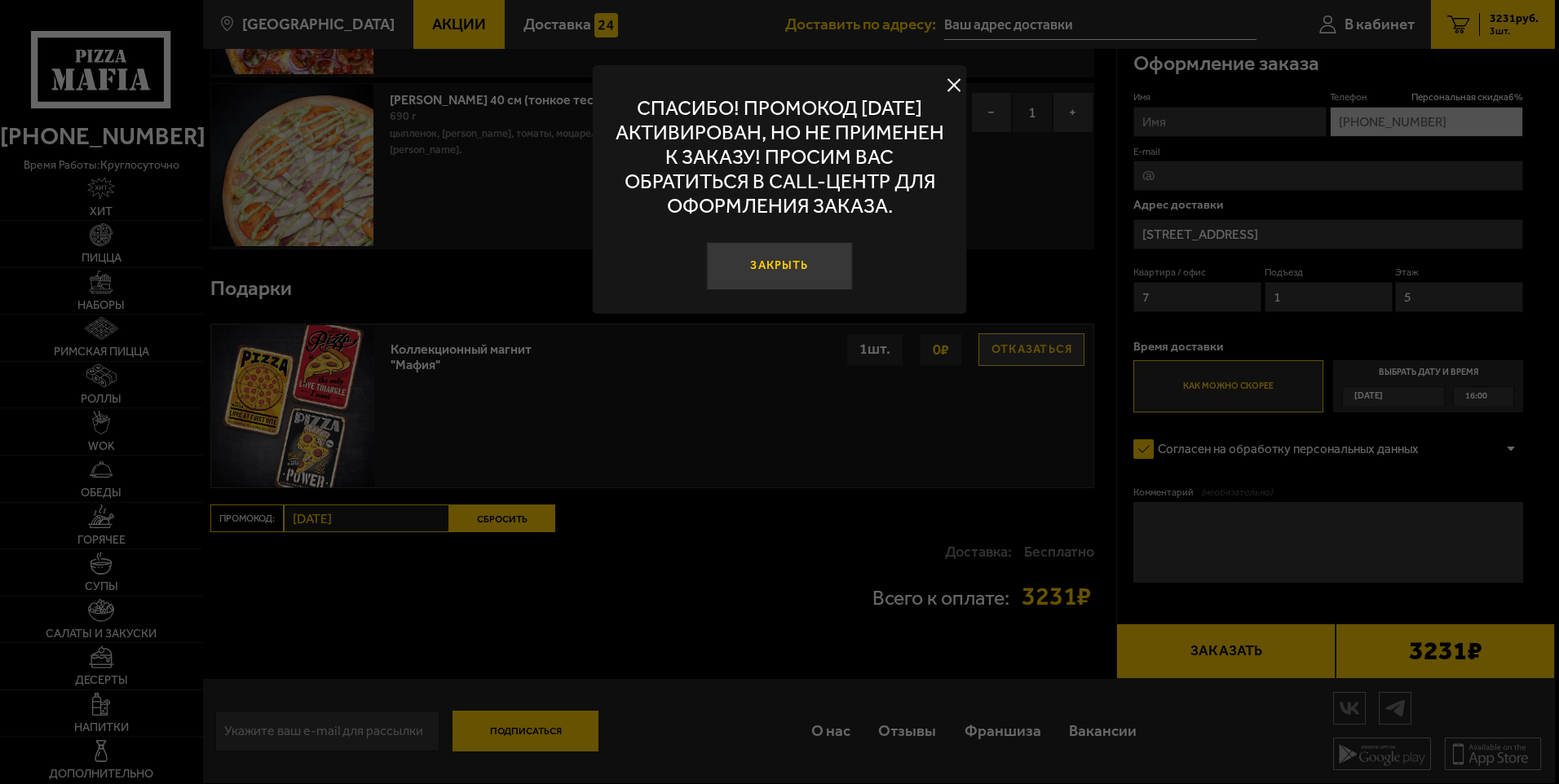
click at [804, 282] on button "Закрыть" at bounding box center [779, 266] width 146 height 49
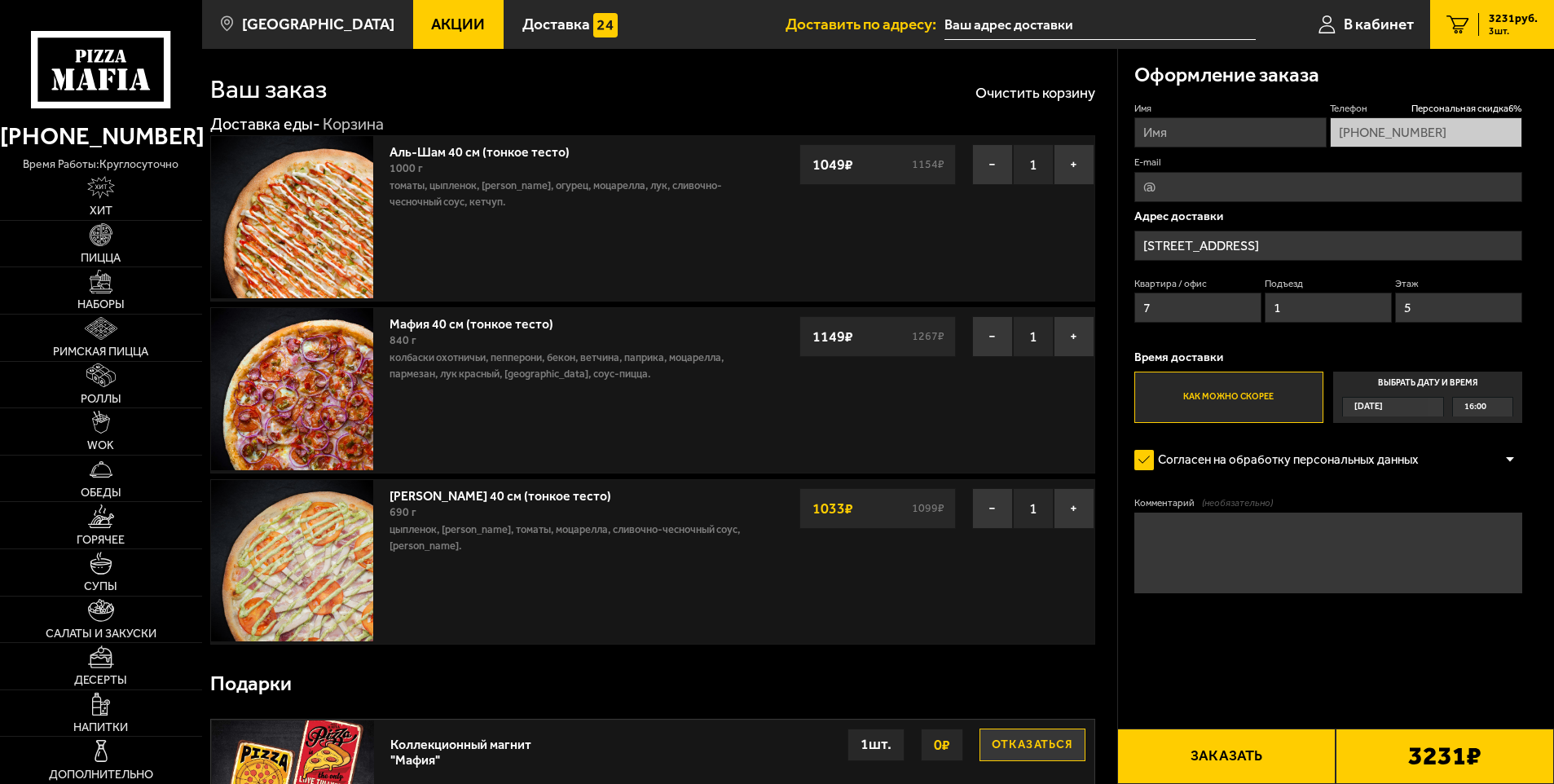
scroll to position [0, 0]
